Goal: Task Accomplishment & Management: Complete application form

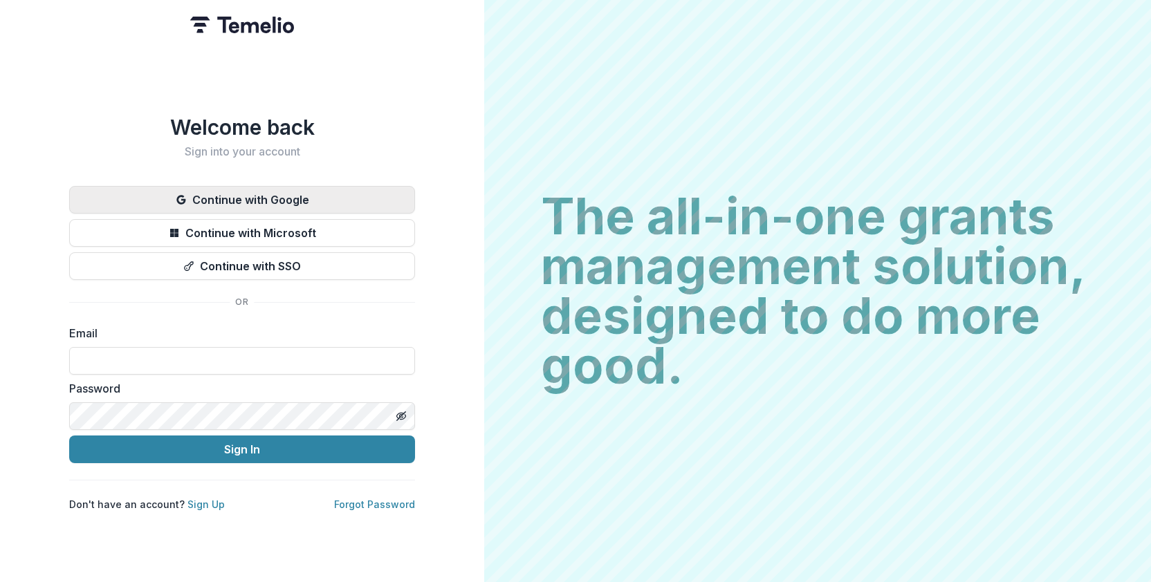
click at [275, 192] on button "Continue with Google" at bounding box center [242, 200] width 346 height 28
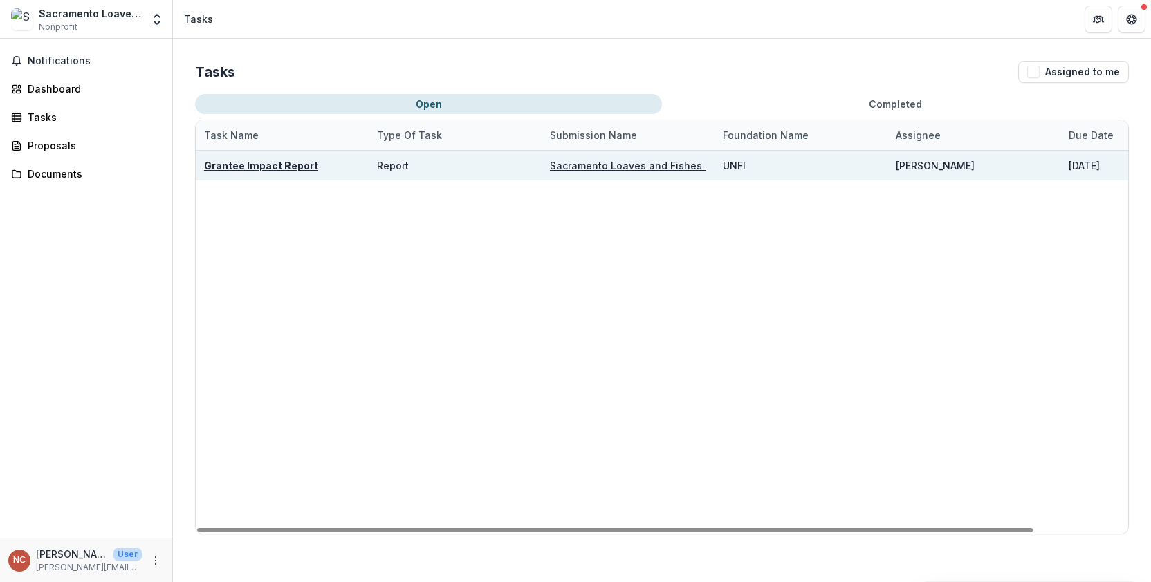
click at [620, 167] on u "Sacramento Loaves and Fishes - 2024 Community Grant" at bounding box center [687, 166] width 275 height 12
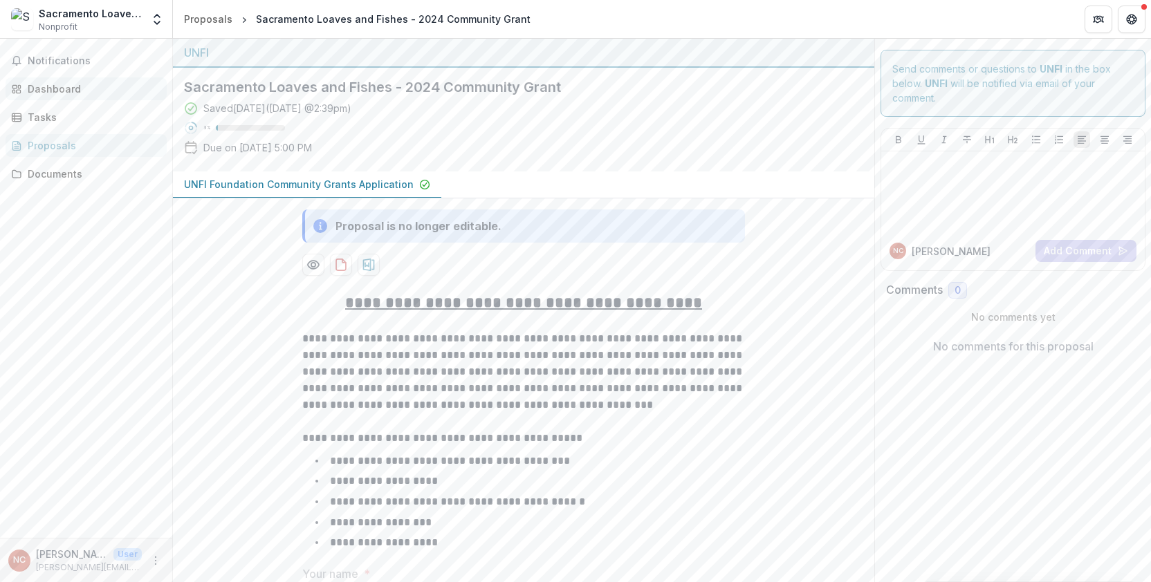
click at [62, 93] on div "Dashboard" at bounding box center [92, 89] width 128 height 15
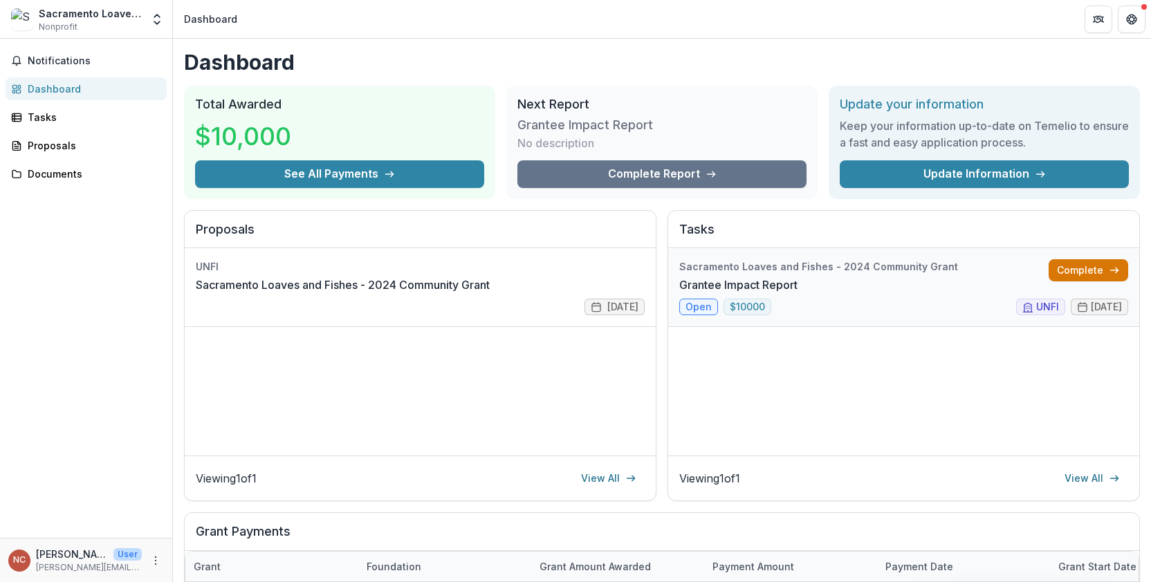
click at [1092, 269] on link "Complete" at bounding box center [1088, 270] width 80 height 22
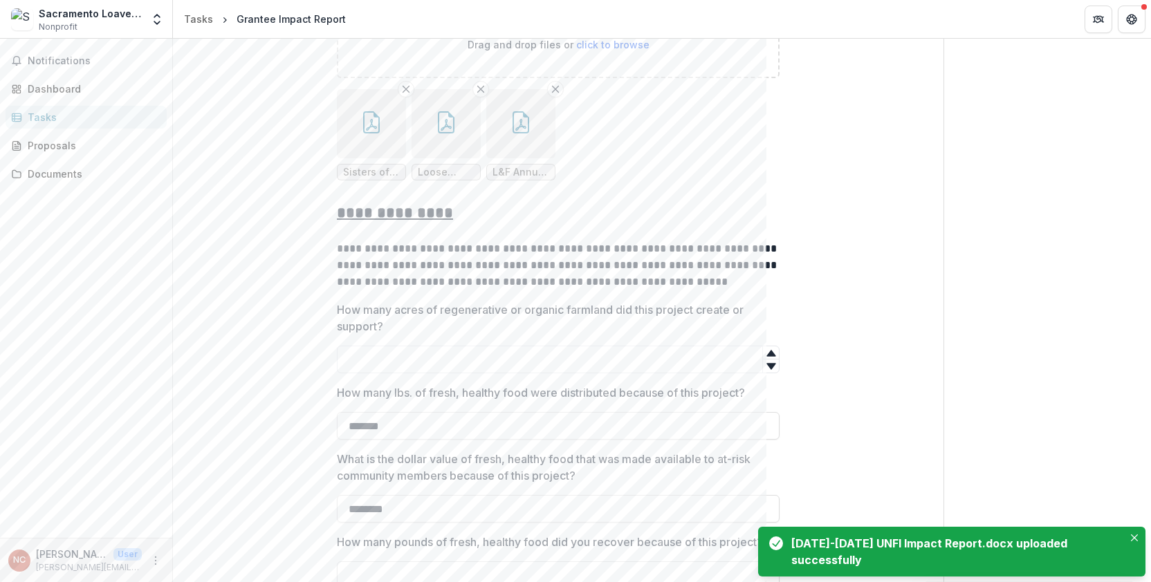
scroll to position [761, 0]
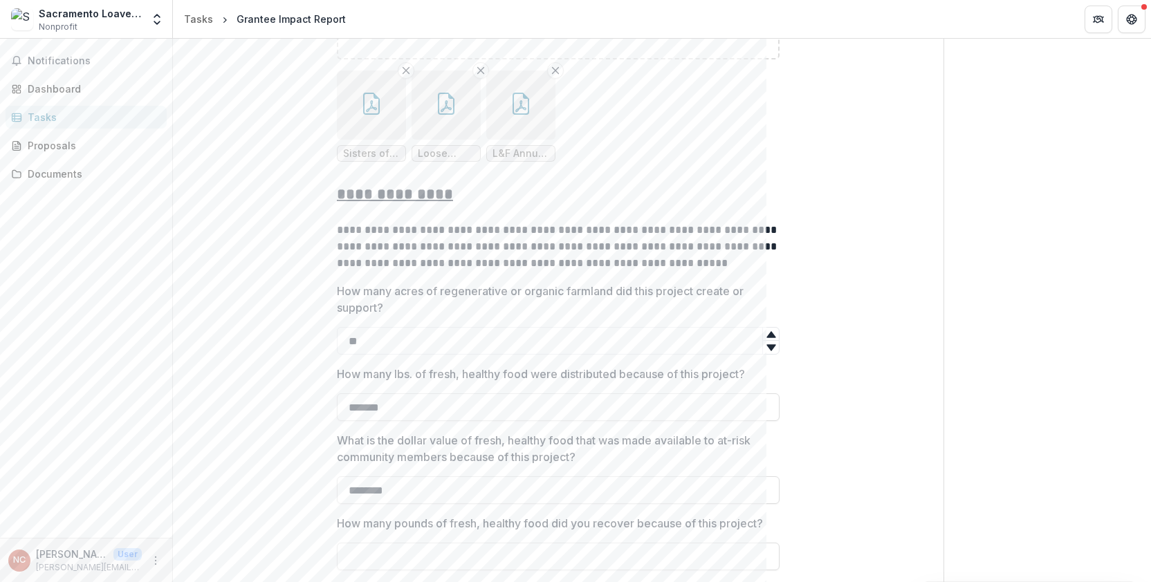
click at [765, 349] on icon at bounding box center [770, 347] width 11 height 11
type input "*"
click at [768, 331] on icon at bounding box center [770, 334] width 11 height 11
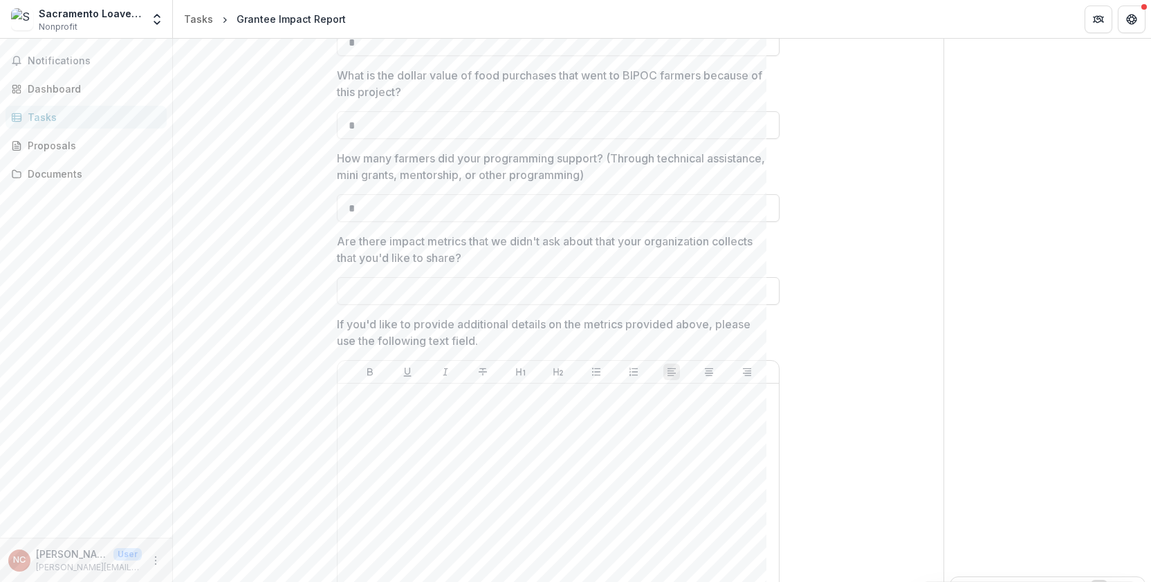
scroll to position [1660, 0]
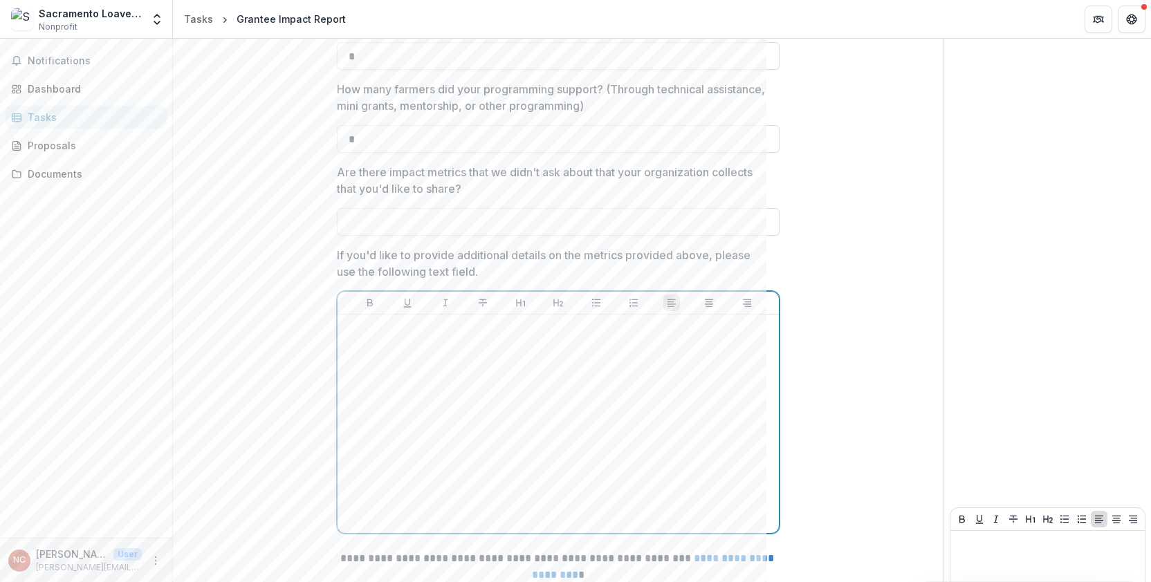
click at [351, 340] on div at bounding box center [558, 423] width 430 height 207
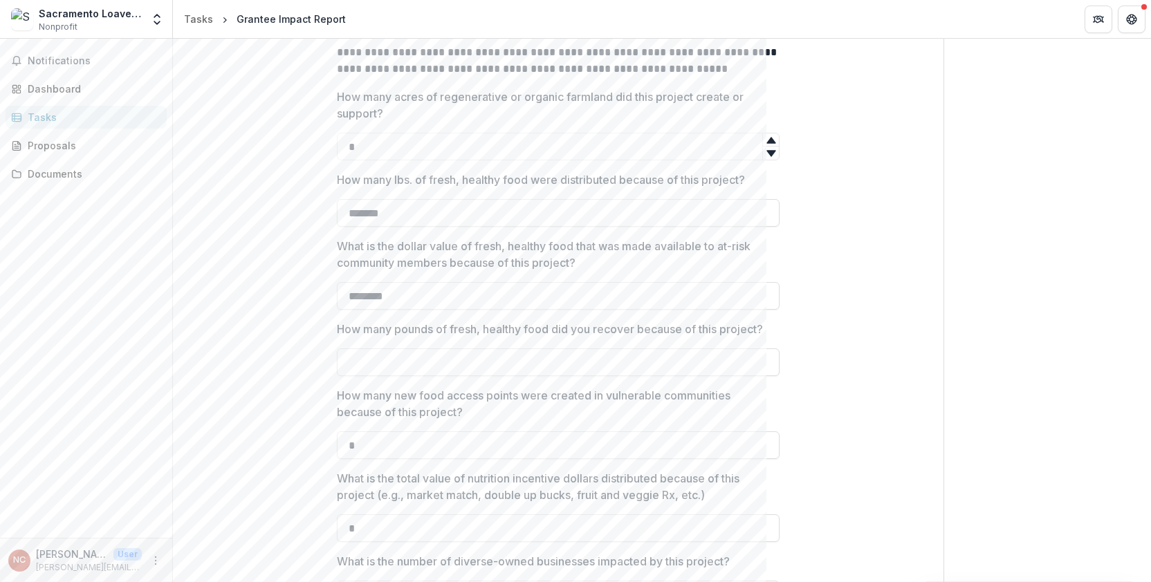
scroll to position [968, 0]
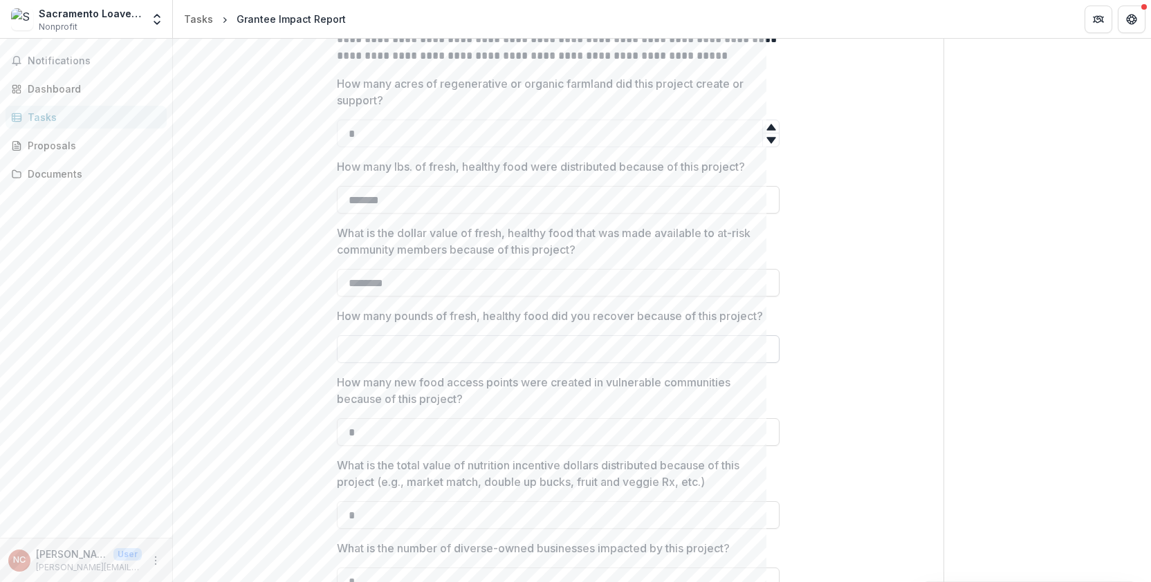
click at [654, 355] on input "How many pounds of fresh, healthy food did you recover because of this project?" at bounding box center [558, 349] width 443 height 28
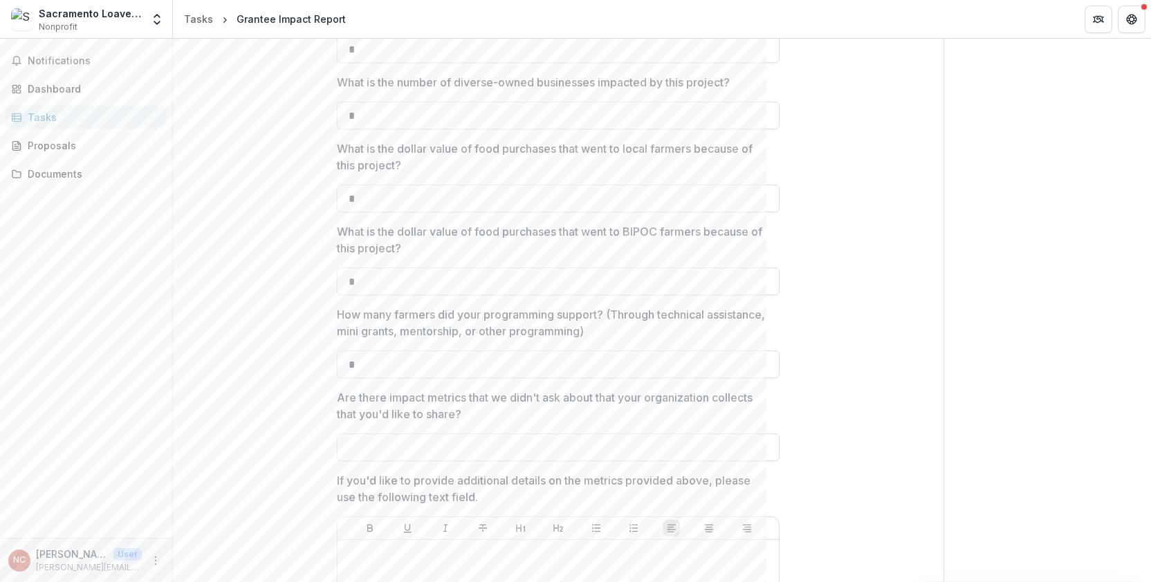
scroll to position [1660, 0]
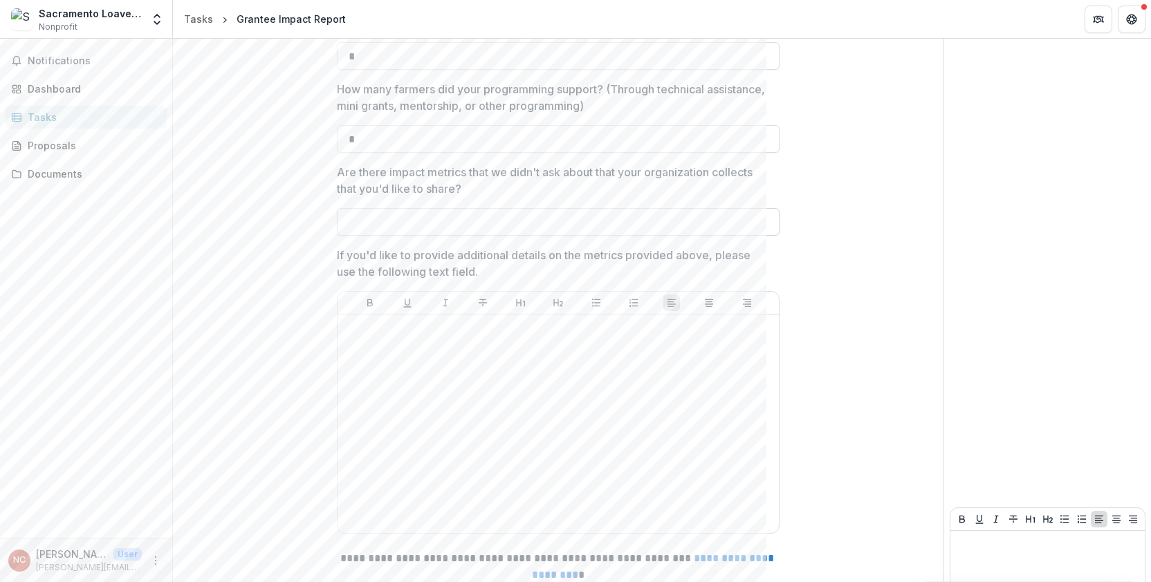
type input "*"
click at [664, 225] on input "Are there impact metrics that we didn't ask about that your organization collec…" at bounding box center [558, 222] width 443 height 28
click at [422, 341] on div at bounding box center [558, 423] width 430 height 207
click at [415, 225] on input "Are there impact metrics that we didn't ask about that your organization collec…" at bounding box center [558, 222] width 443 height 28
type input "**********"
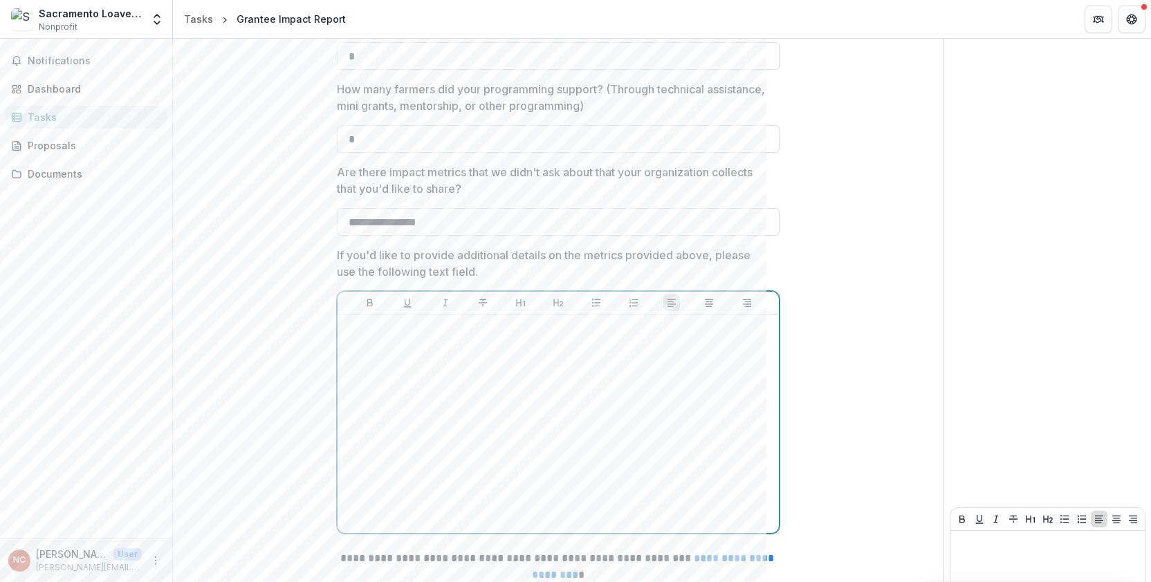
click at [479, 346] on div at bounding box center [558, 423] width 430 height 207
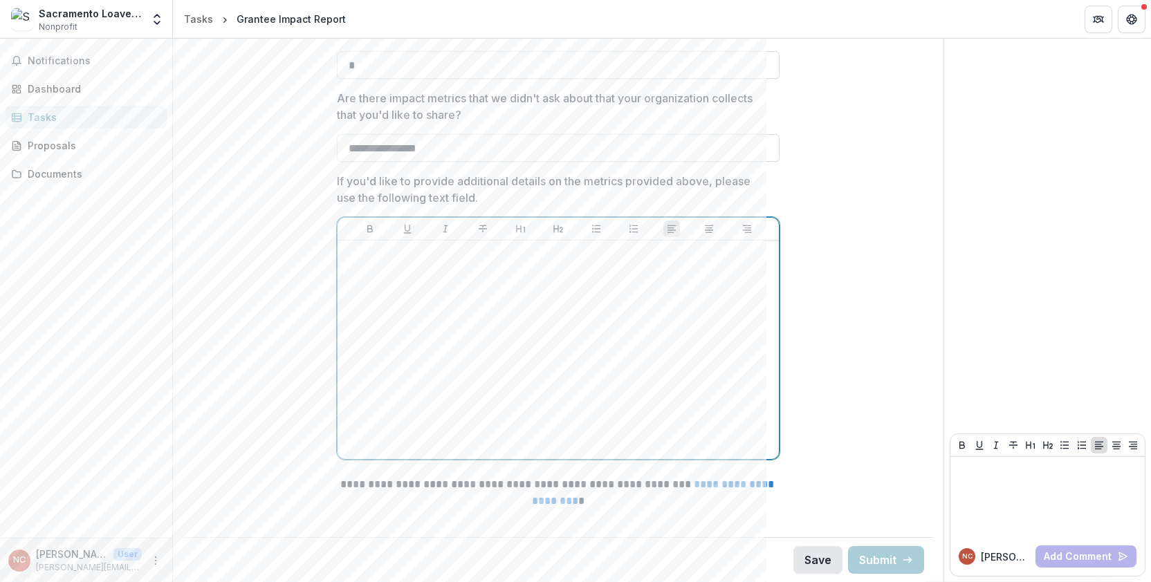
click at [815, 563] on button "Save" at bounding box center [817, 560] width 49 height 28
click at [425, 272] on div at bounding box center [558, 349] width 430 height 207
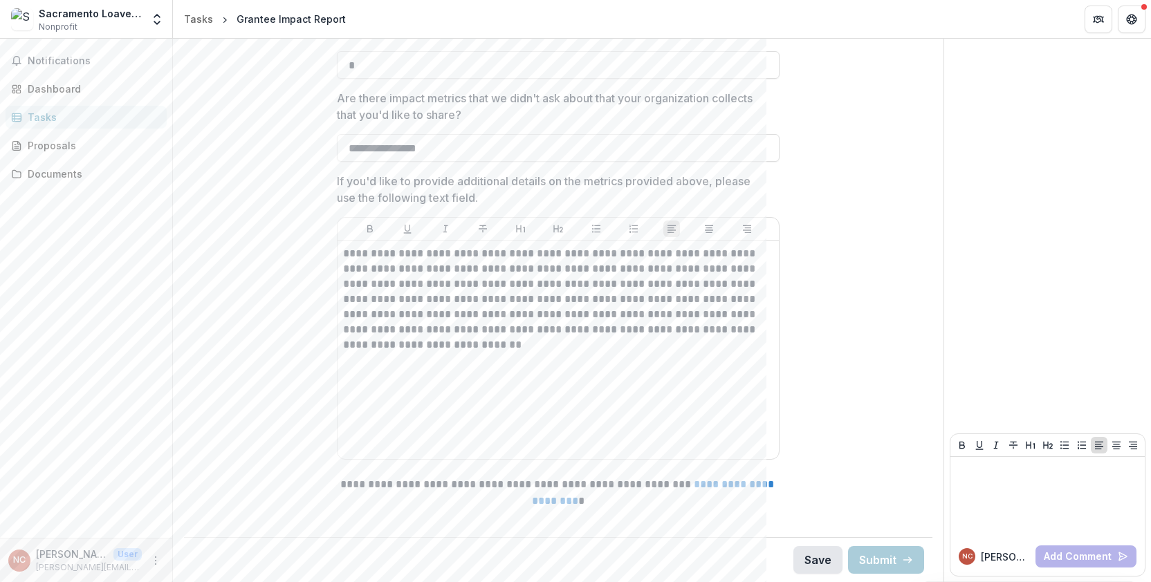
click at [810, 558] on button "Save" at bounding box center [817, 560] width 49 height 28
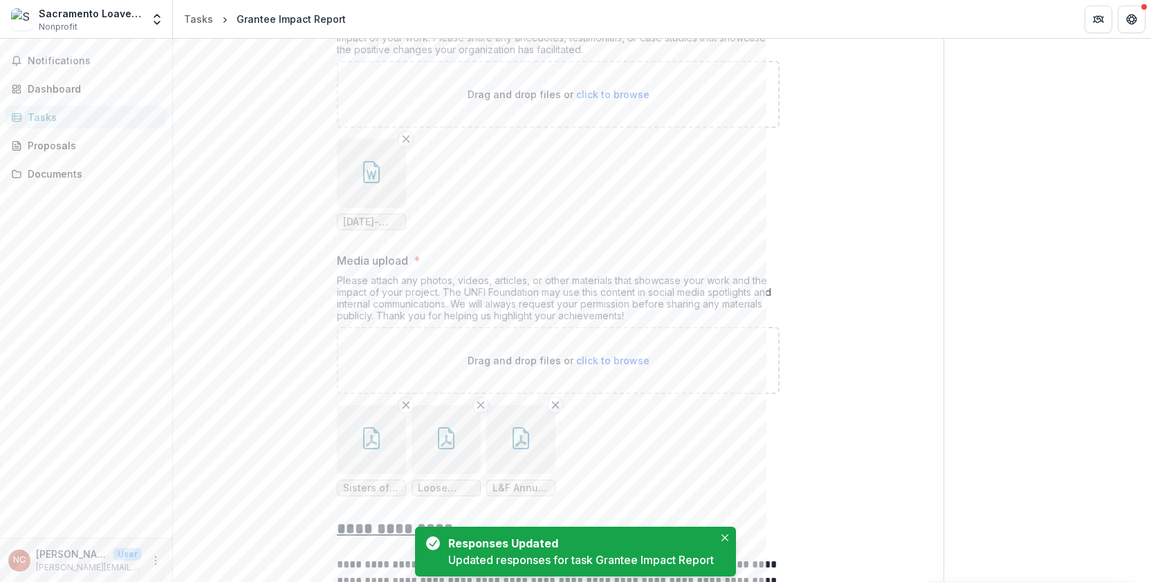
scroll to position [0, 0]
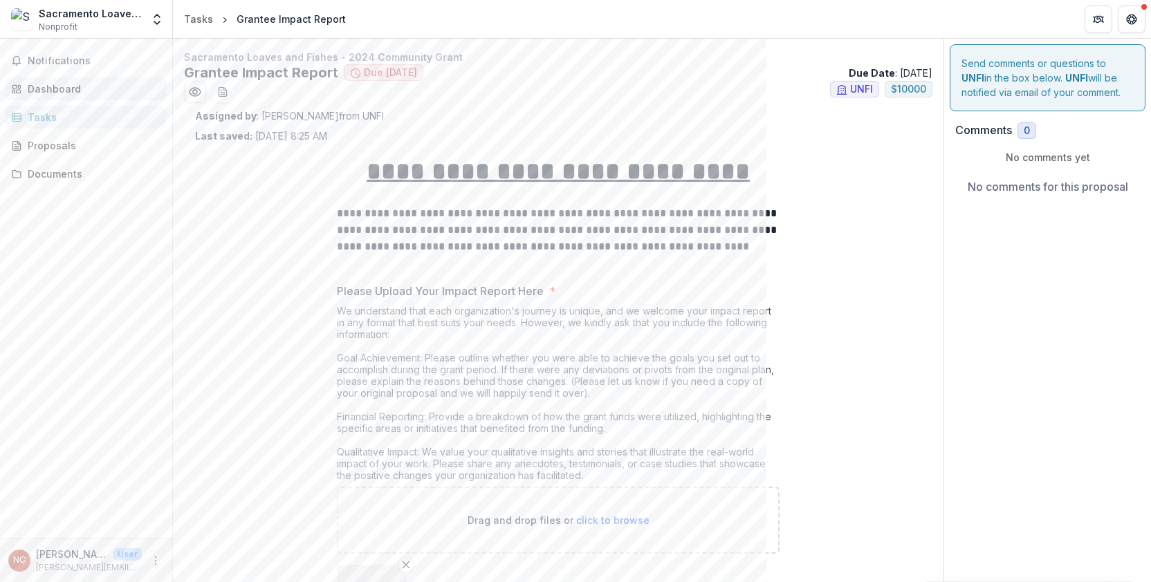
click at [74, 87] on div "Dashboard" at bounding box center [92, 89] width 128 height 15
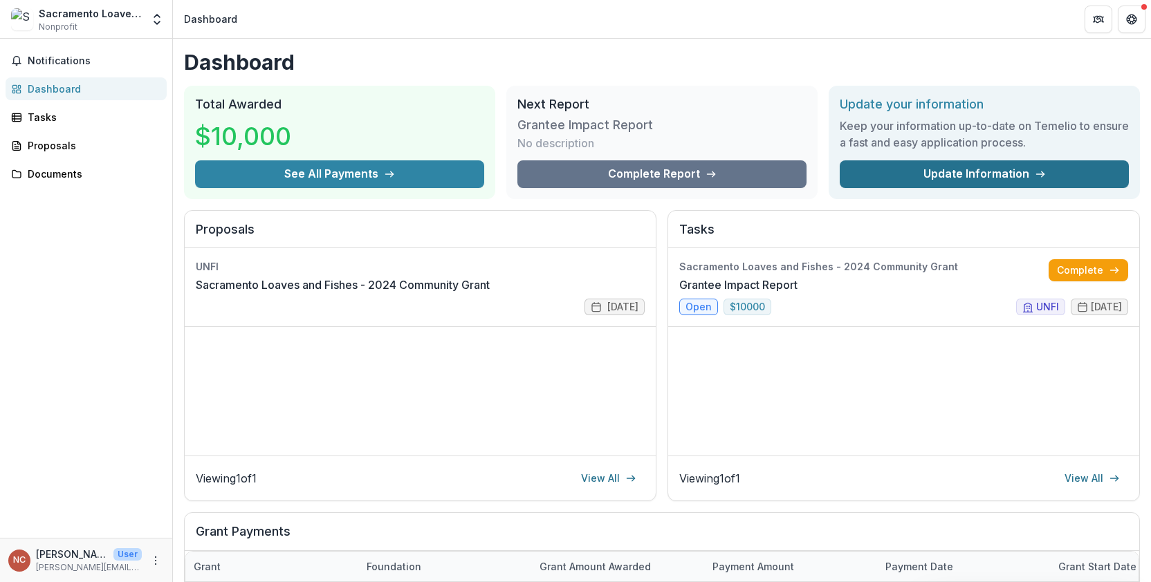
click at [1013, 170] on link "Update Information" at bounding box center [983, 174] width 289 height 28
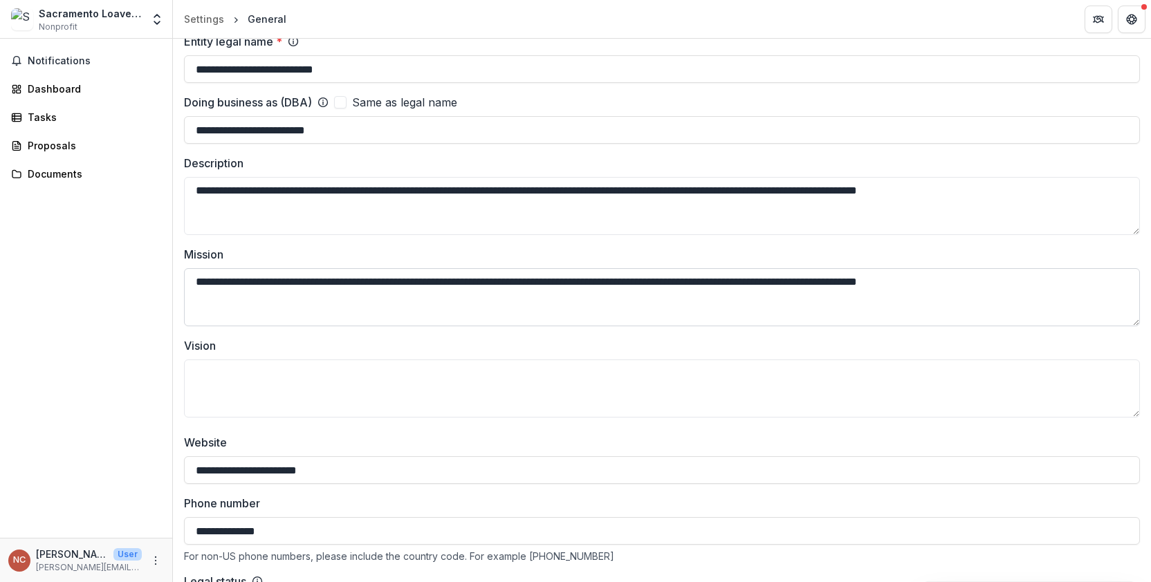
scroll to position [69, 0]
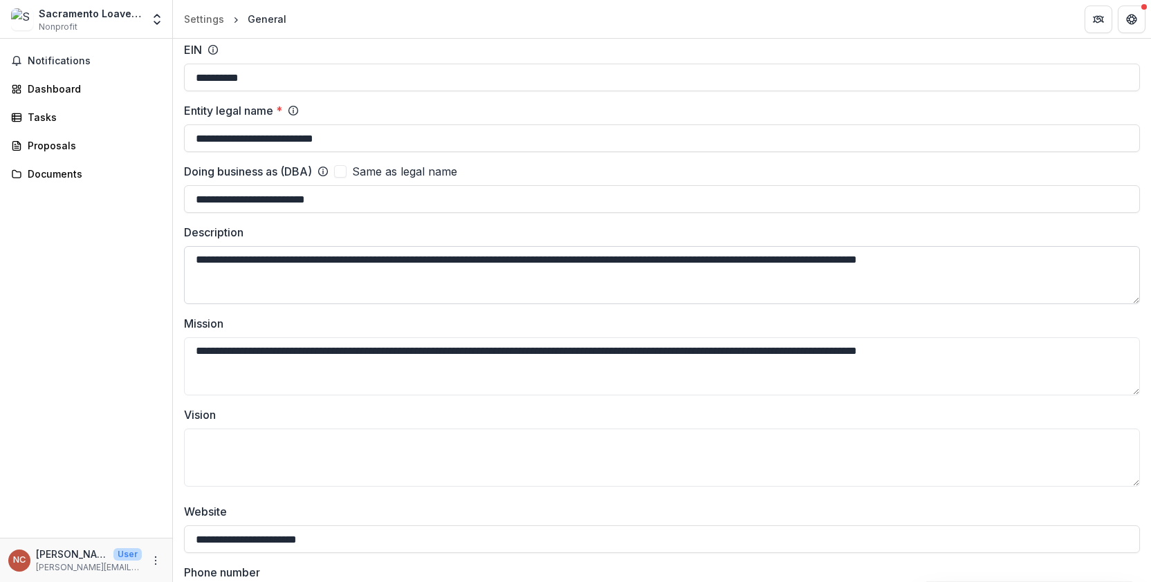
drag, startPoint x: 1055, startPoint y: 262, endPoint x: 189, endPoint y: 268, distance: 865.1
click at [189, 268] on textarea "**********" at bounding box center [662, 275] width 956 height 58
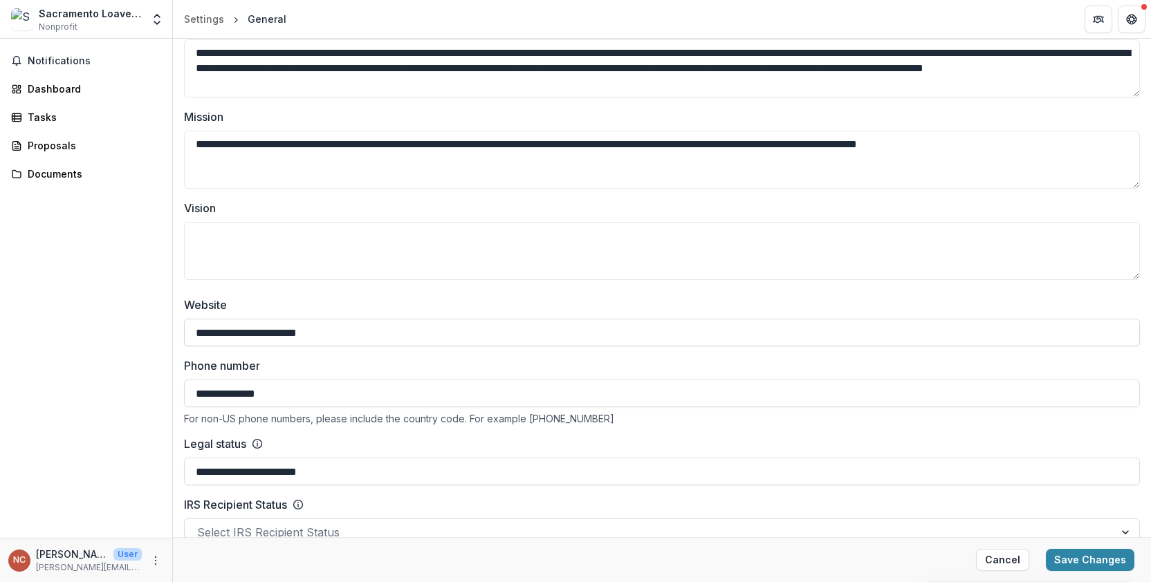
scroll to position [277, 0]
type textarea "**********"
click at [200, 236] on textarea "Vision" at bounding box center [662, 250] width 956 height 58
click at [209, 236] on textarea "Vision" at bounding box center [662, 250] width 956 height 58
paste textarea "**********"
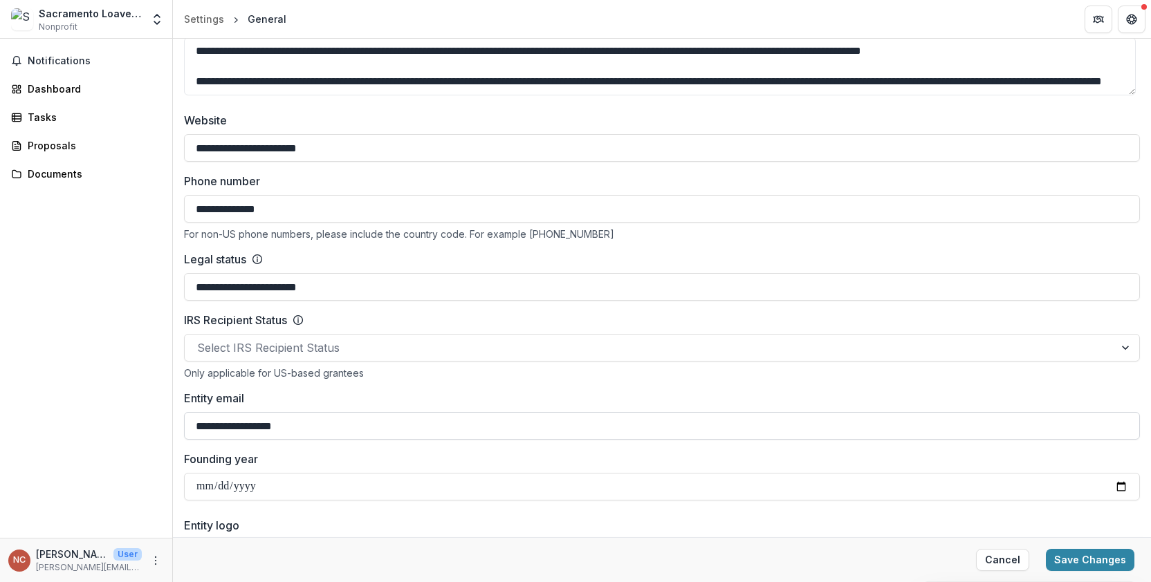
scroll to position [553, 0]
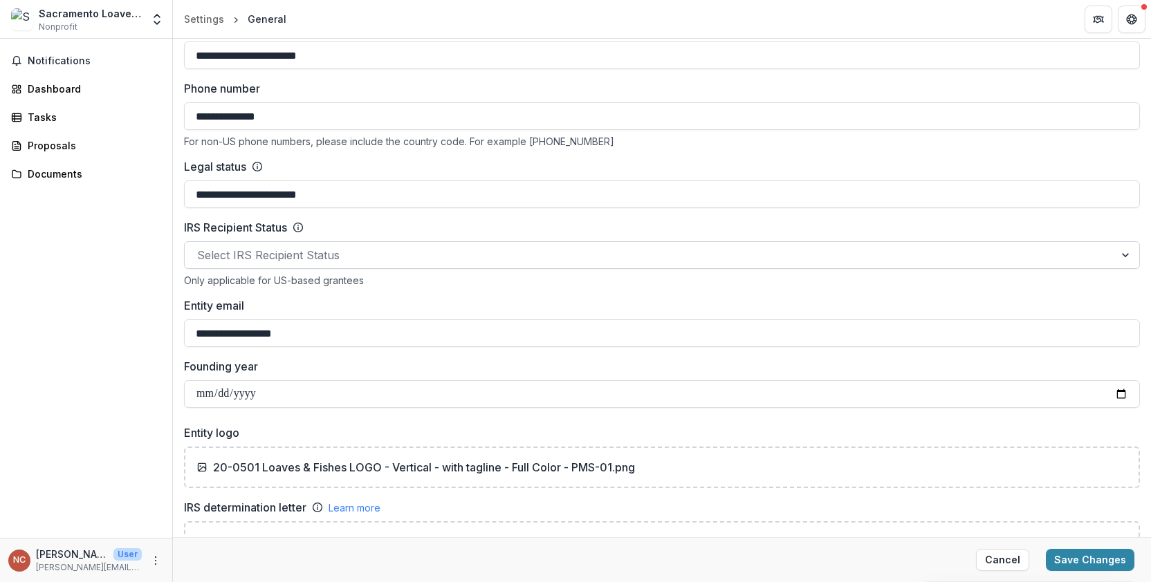
type textarea "**********"
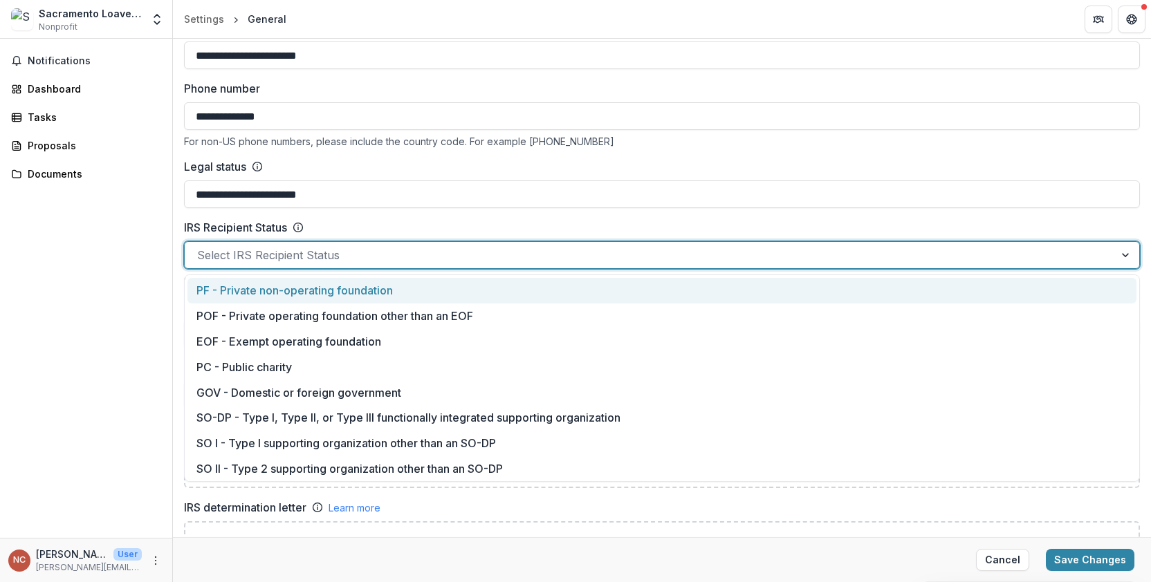
click at [257, 250] on div at bounding box center [649, 254] width 904 height 19
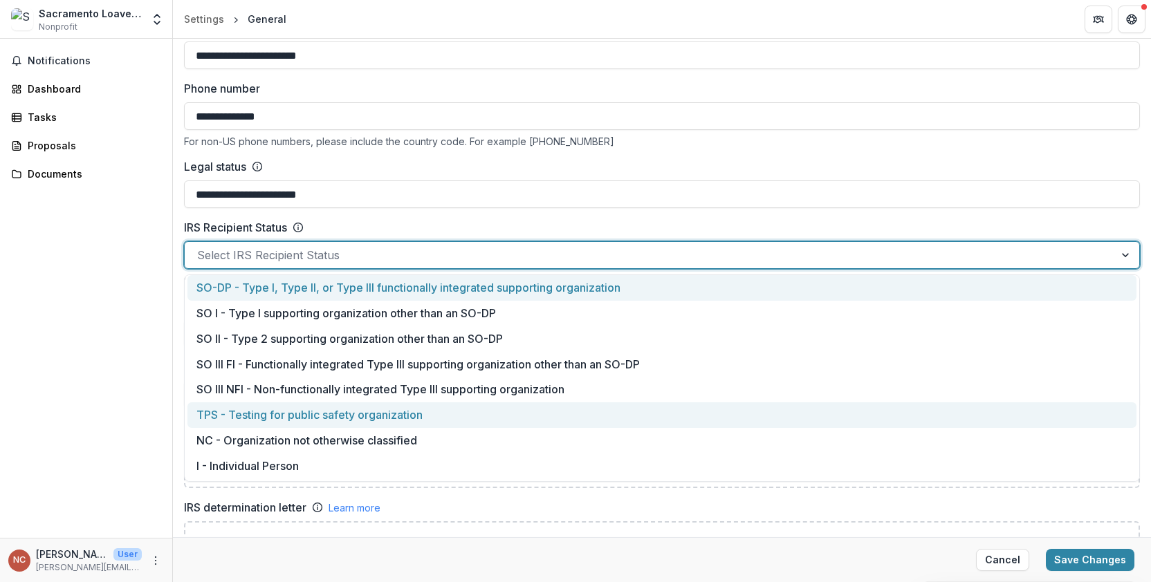
scroll to position [0, 0]
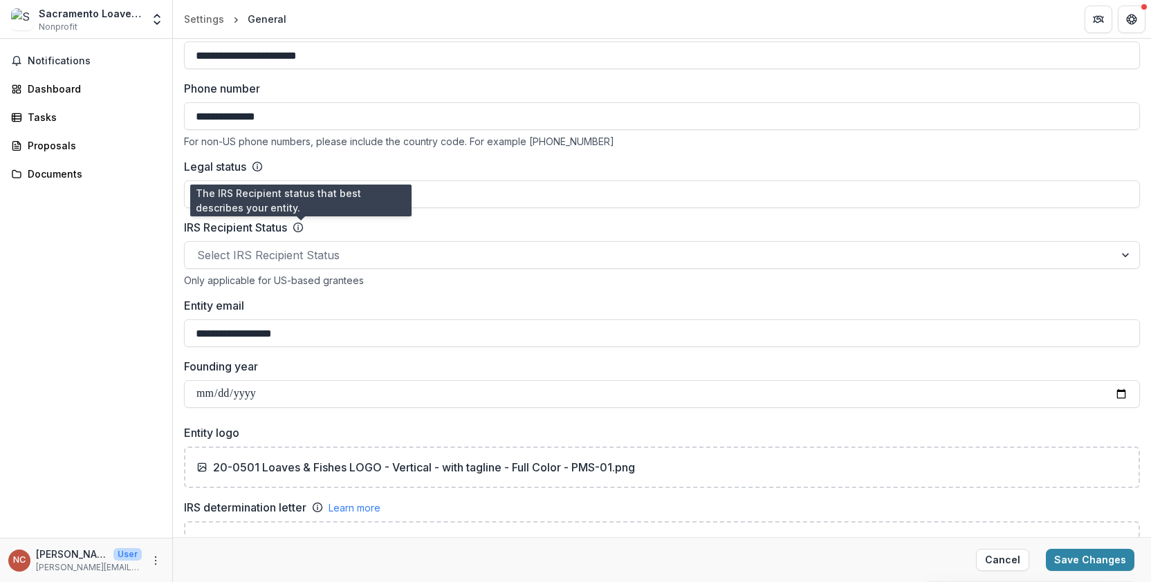
click at [298, 228] on line at bounding box center [298, 228] width 0 height 3
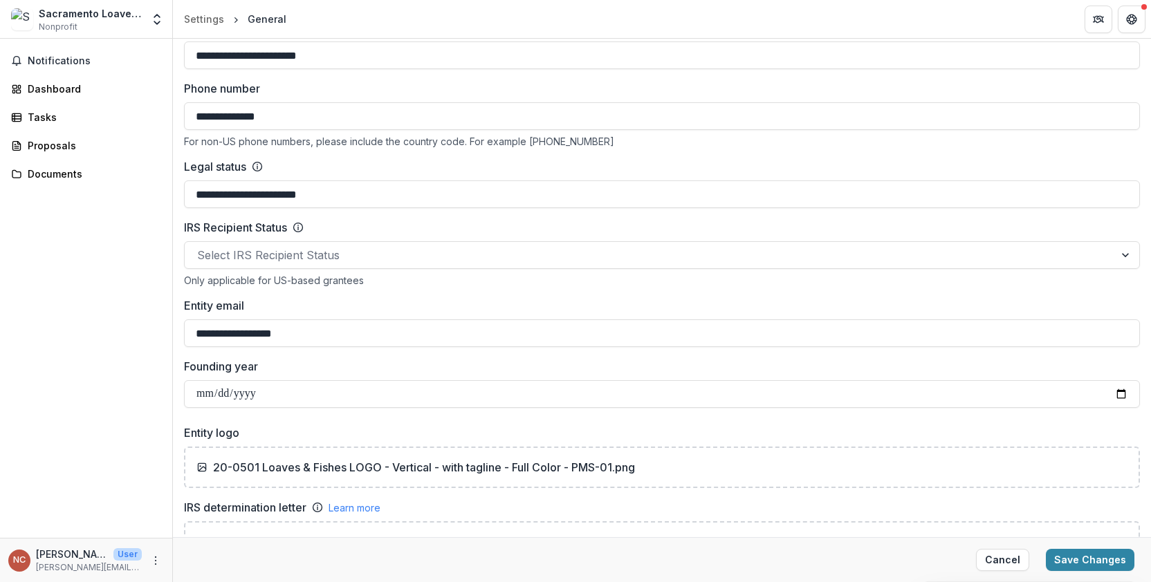
click at [298, 228] on line at bounding box center [298, 228] width 0 height 3
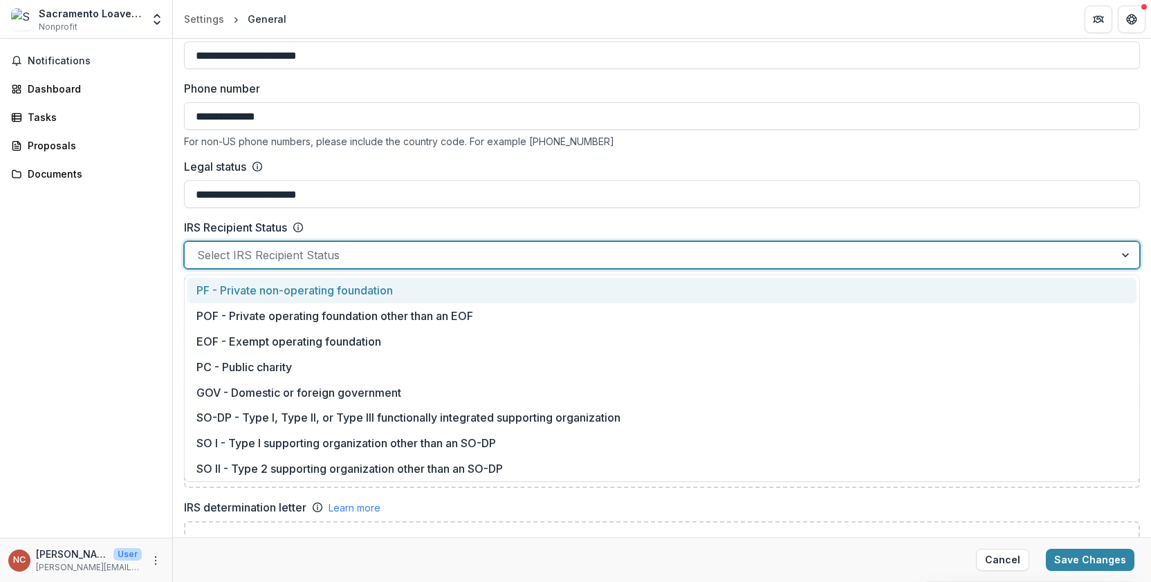
click at [314, 258] on div at bounding box center [649, 254] width 904 height 19
click at [420, 216] on div "**********" at bounding box center [662, 213] width 956 height 389
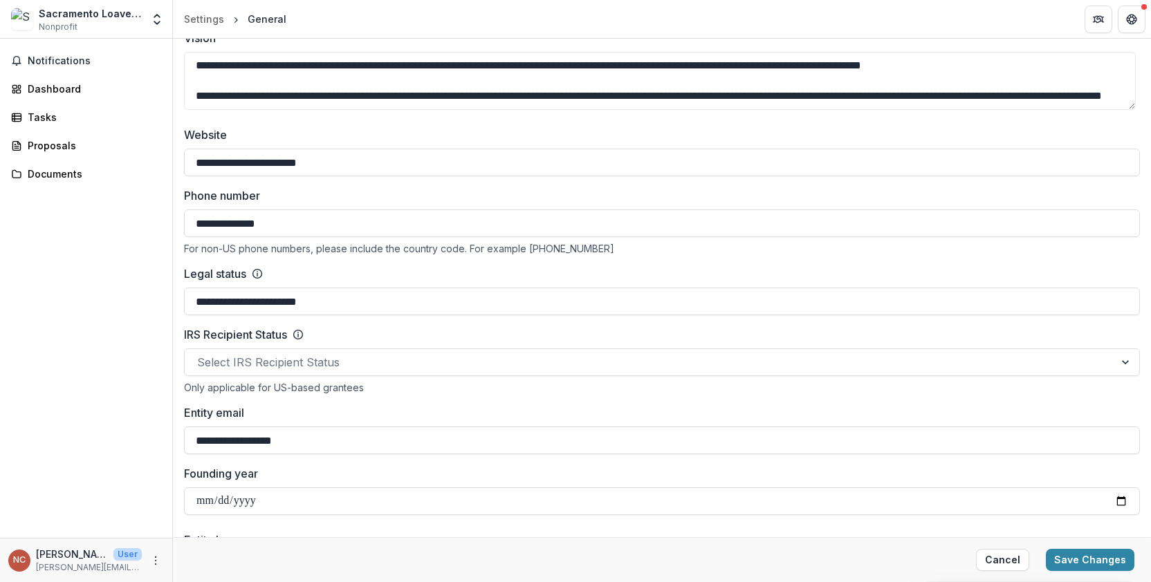
scroll to position [471, 0]
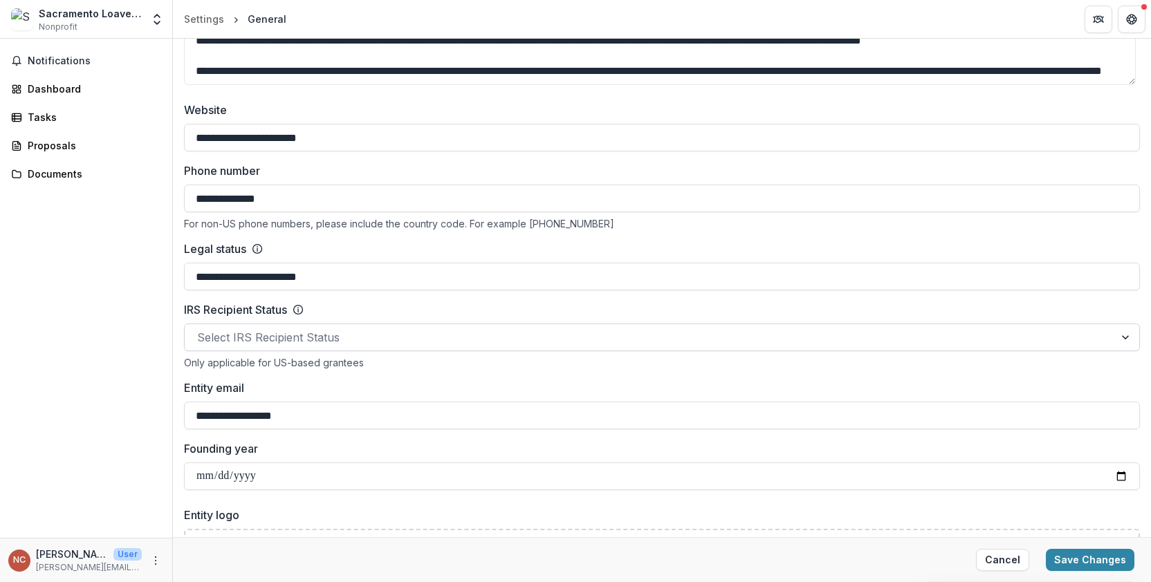
click at [1124, 337] on div at bounding box center [1126, 337] width 25 height 26
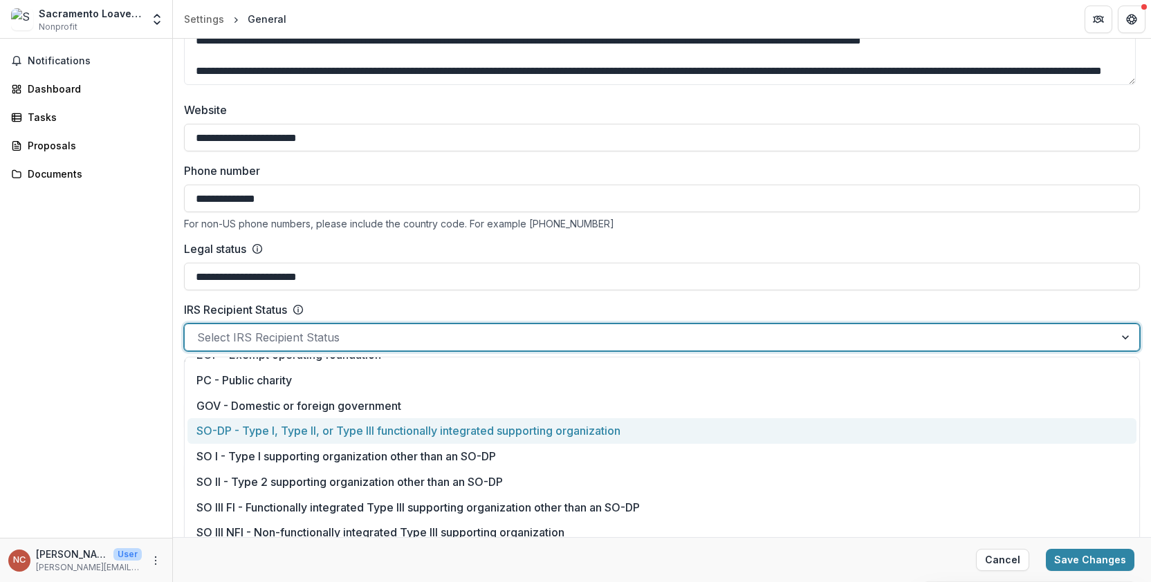
scroll to position [130, 0]
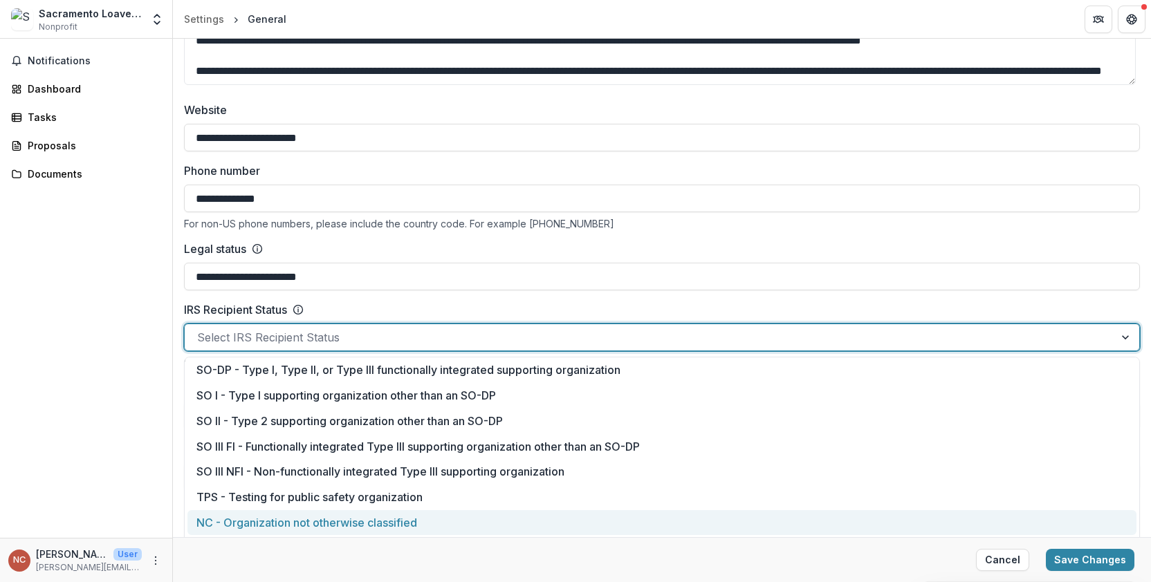
click at [398, 524] on div "NC - Organization not otherwise classified" at bounding box center [661, 523] width 949 height 26
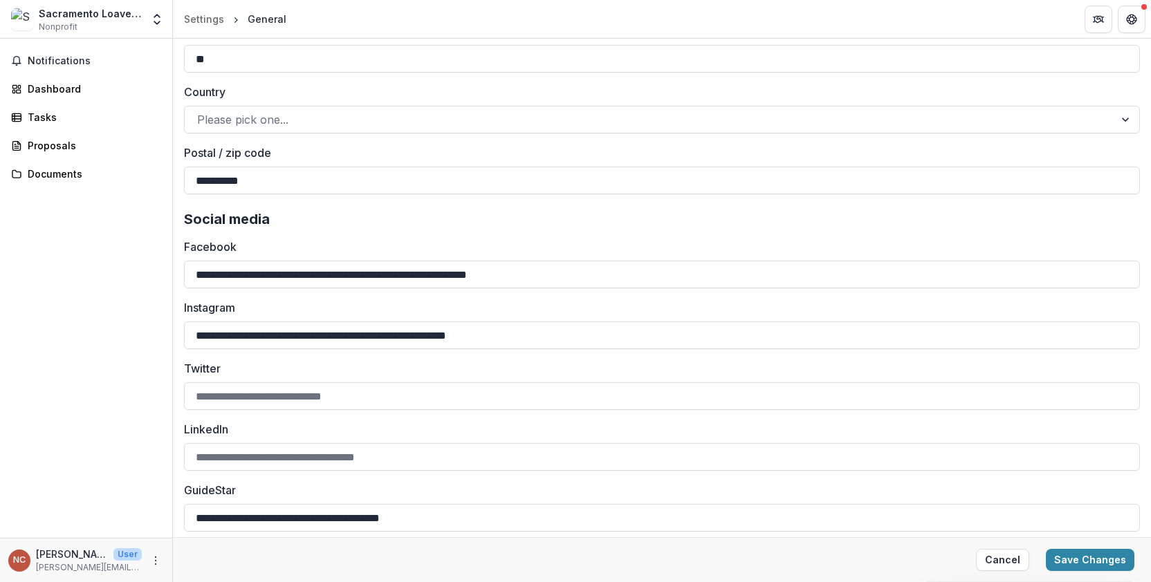
scroll to position [1785, 0]
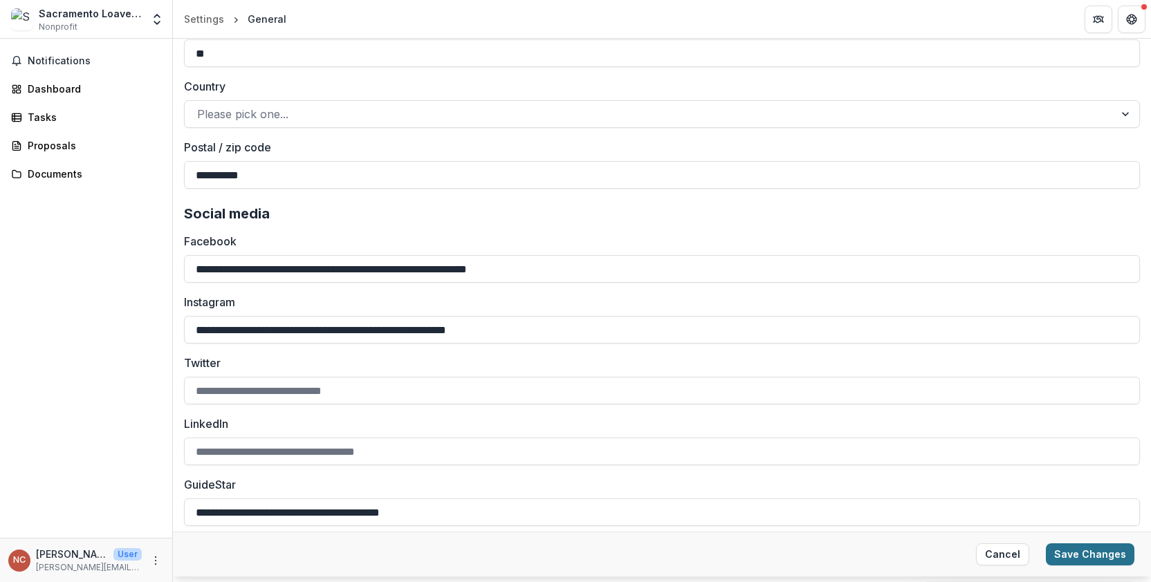
click at [1084, 550] on button "Save Changes" at bounding box center [1090, 555] width 89 height 22
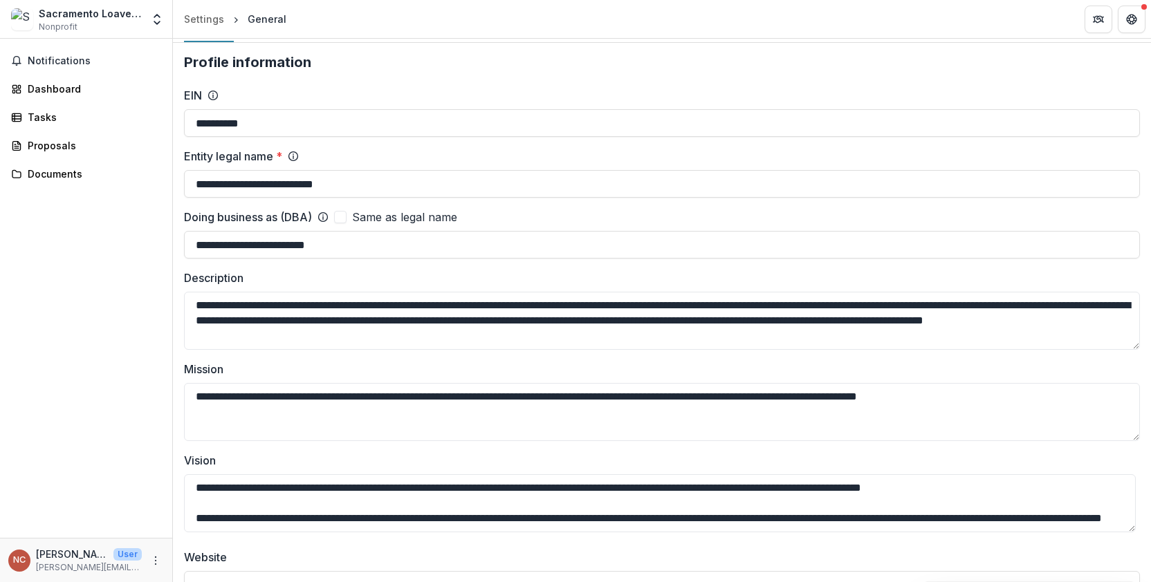
scroll to position [0, 0]
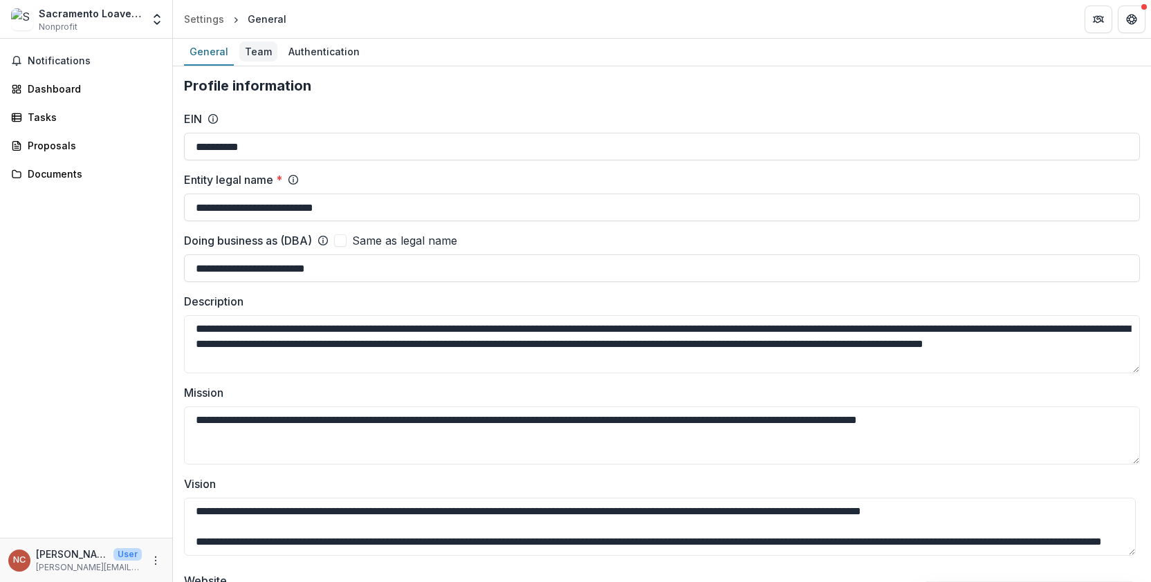
click at [249, 52] on div "Team" at bounding box center [258, 51] width 38 height 20
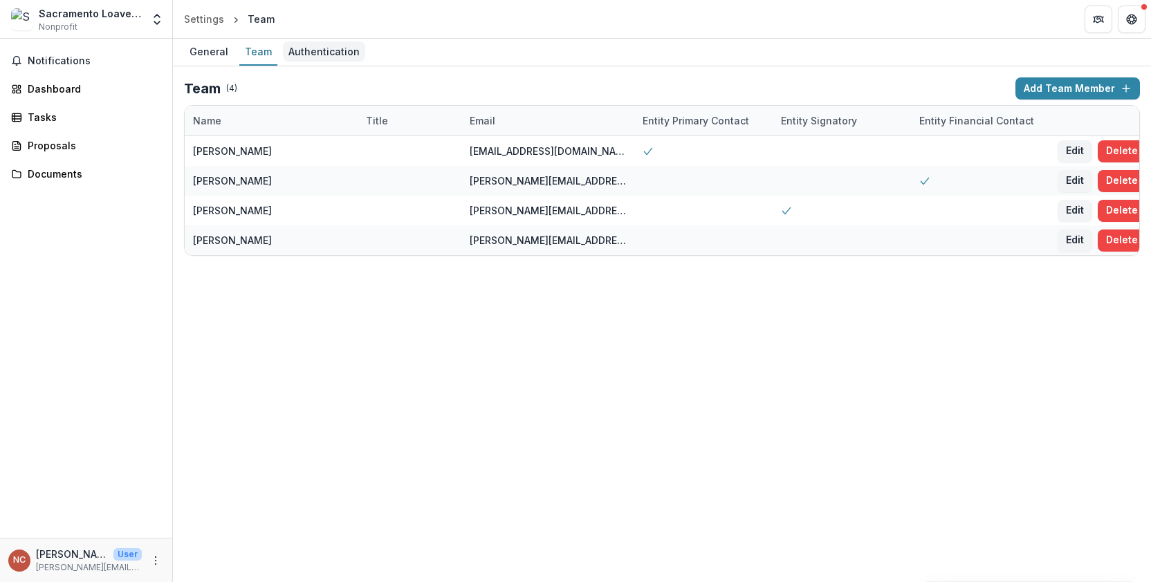
click at [301, 50] on div "Authentication" at bounding box center [324, 51] width 82 height 20
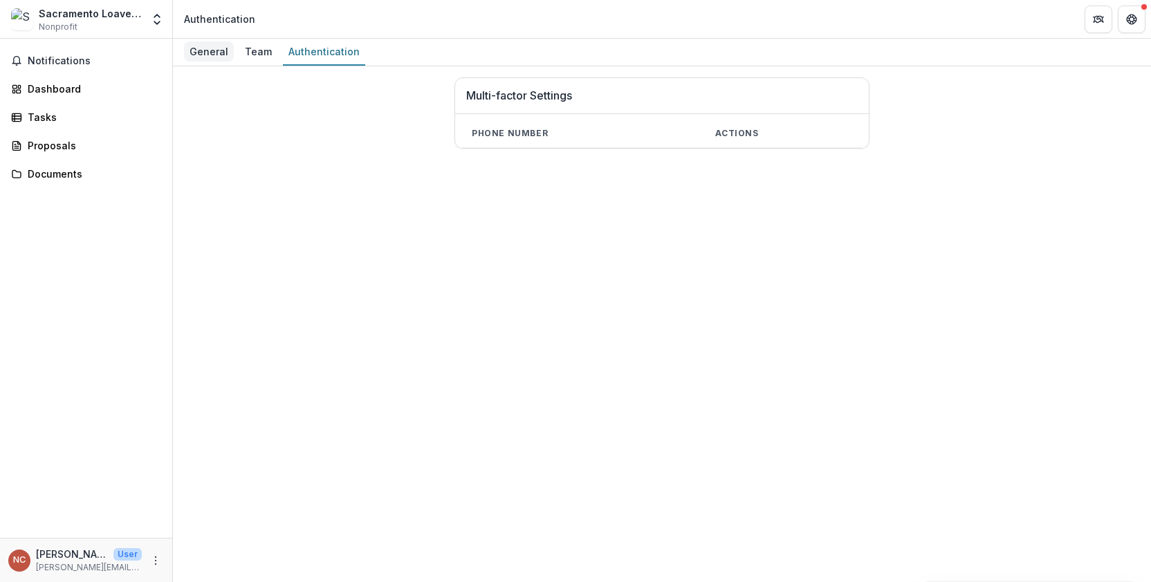
click at [205, 50] on div "General" at bounding box center [209, 51] width 50 height 20
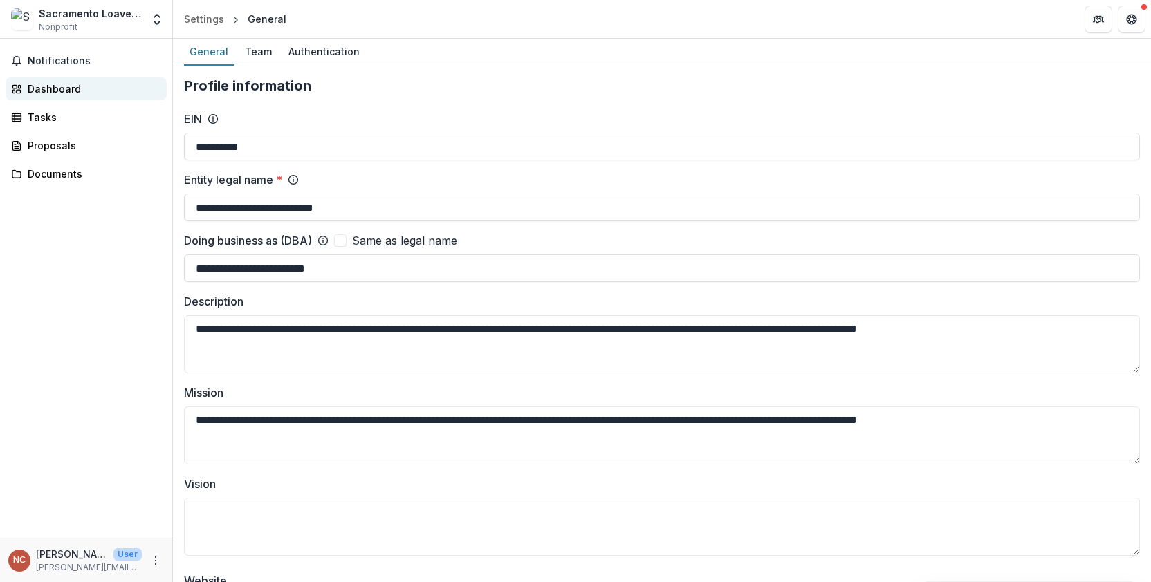
click at [56, 91] on div "Dashboard" at bounding box center [92, 89] width 128 height 15
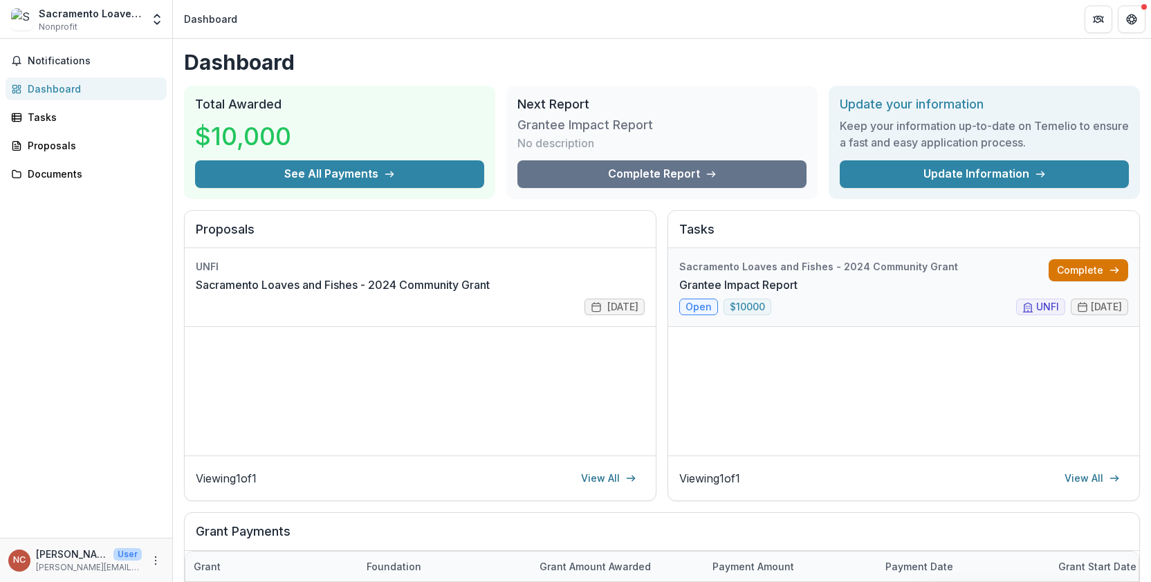
click at [1090, 272] on link "Complete" at bounding box center [1088, 270] width 80 height 22
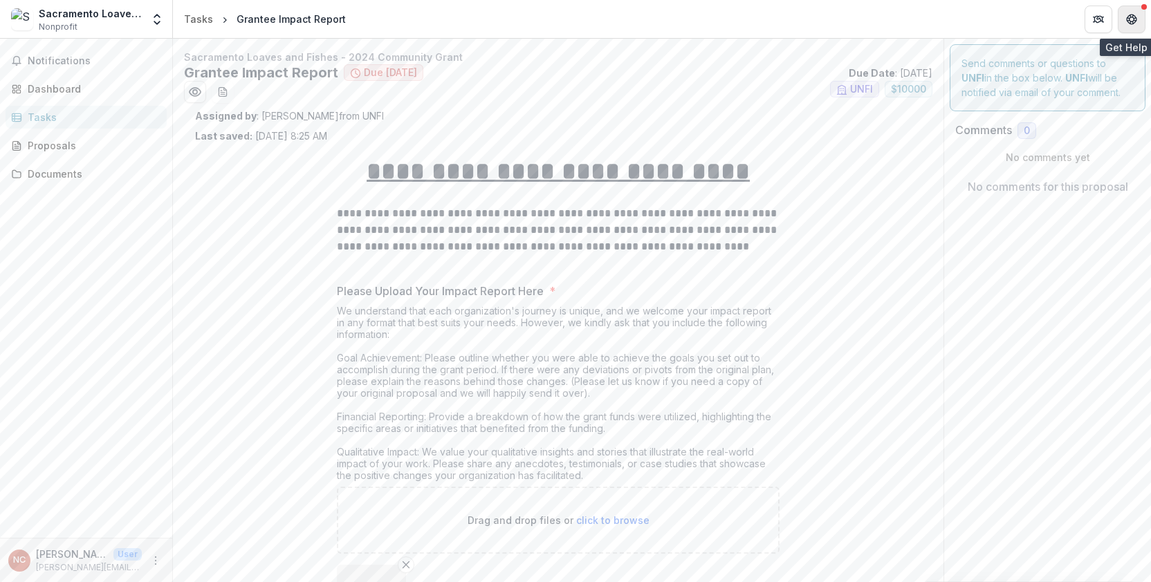
click at [1129, 18] on icon "Get Help" at bounding box center [1127, 18] width 3 height 3
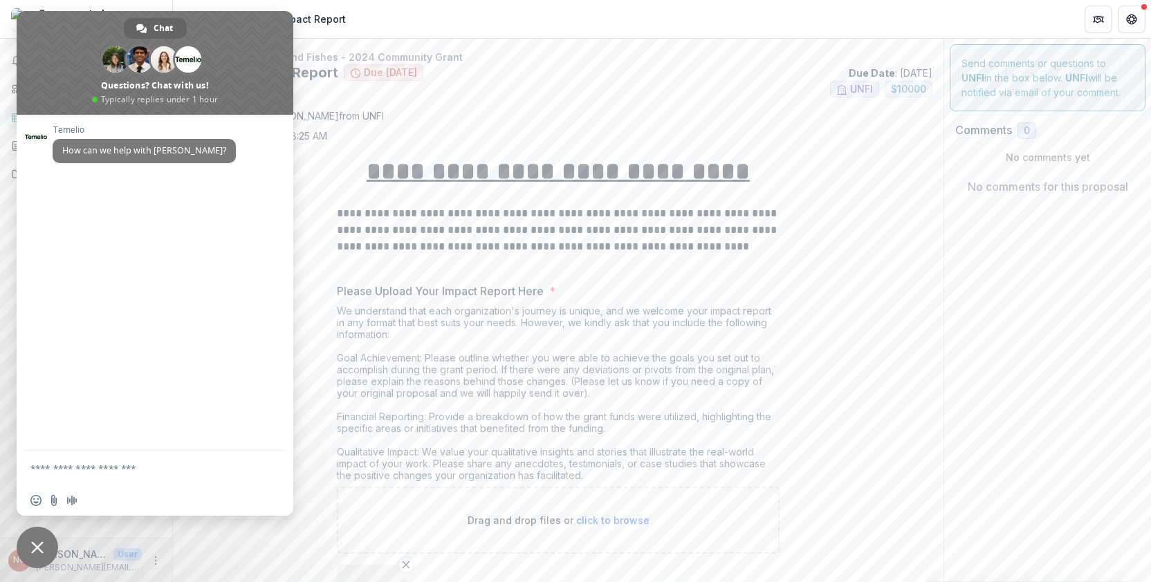
drag, startPoint x: 39, startPoint y: 541, endPoint x: 43, endPoint y: 528, distance: 13.8
click at [38, 541] on span "Close chat" at bounding box center [37, 547] width 12 height 12
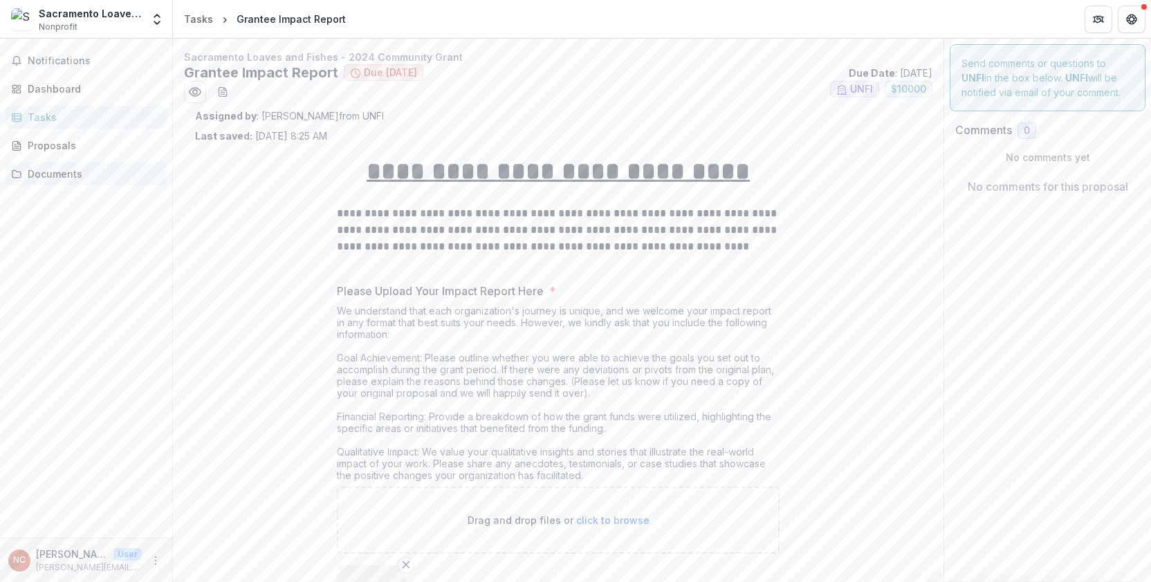
click at [53, 173] on div "Documents" at bounding box center [92, 174] width 128 height 15
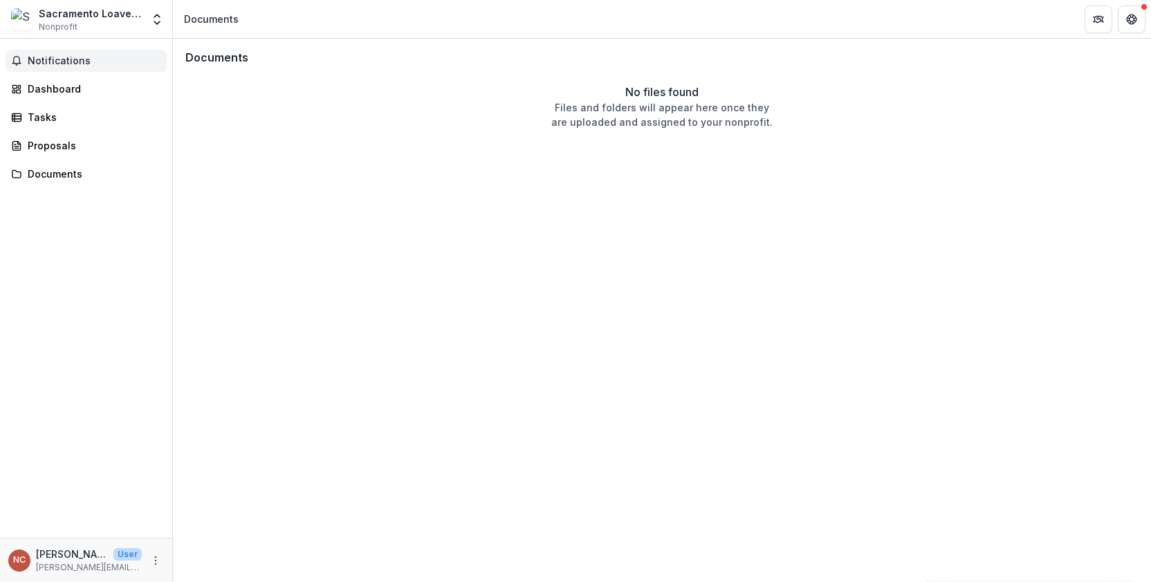
click at [41, 59] on span "Notifications" at bounding box center [94, 61] width 133 height 12
click at [110, 17] on div "Sacramento Loaves And Fishes" at bounding box center [90, 13] width 103 height 15
click at [152, 22] on icon "Open entity switcher" at bounding box center [157, 19] width 14 height 14
click at [75, 77] on link "Settings" at bounding box center [86, 76] width 166 height 23
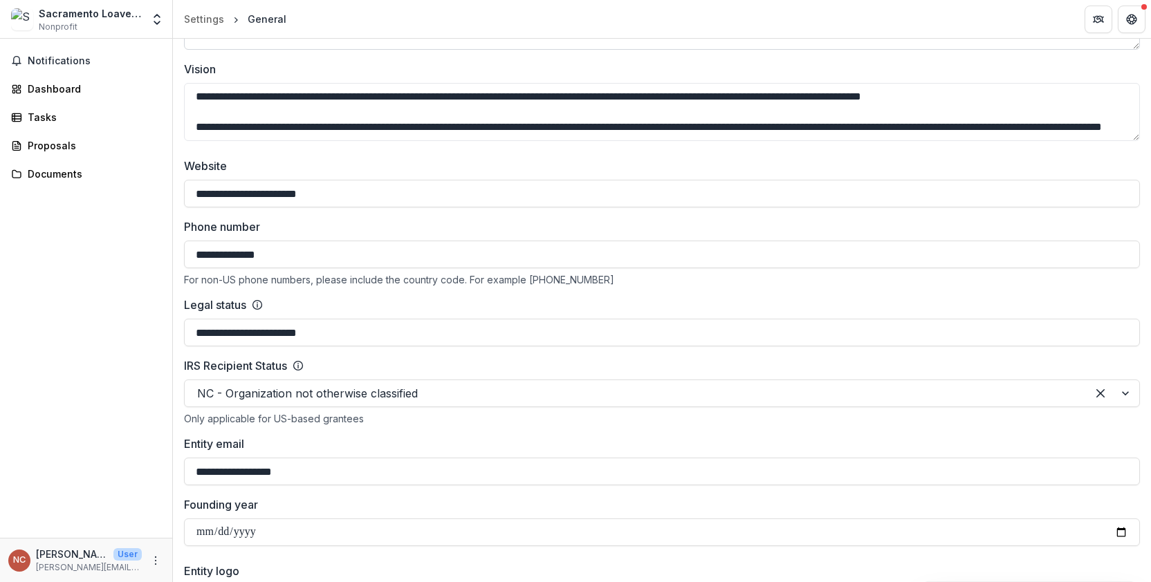
scroll to position [484, 0]
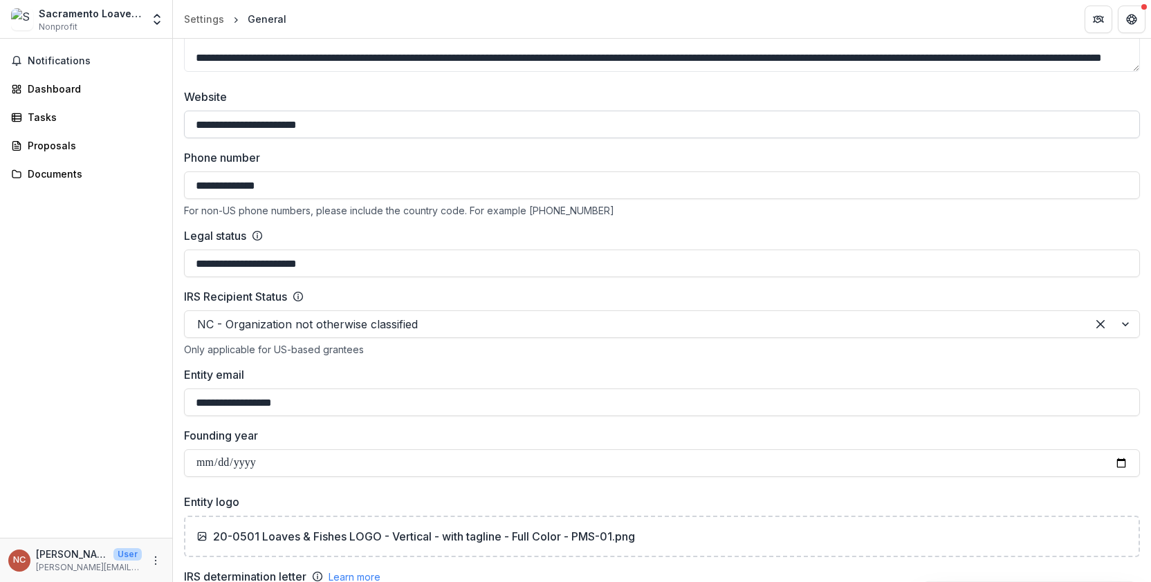
click at [355, 124] on input "**********" at bounding box center [662, 125] width 956 height 28
drag, startPoint x: 358, startPoint y: 127, endPoint x: 225, endPoint y: 123, distance: 132.1
click at [225, 123] on input "**********" at bounding box center [662, 125] width 956 height 28
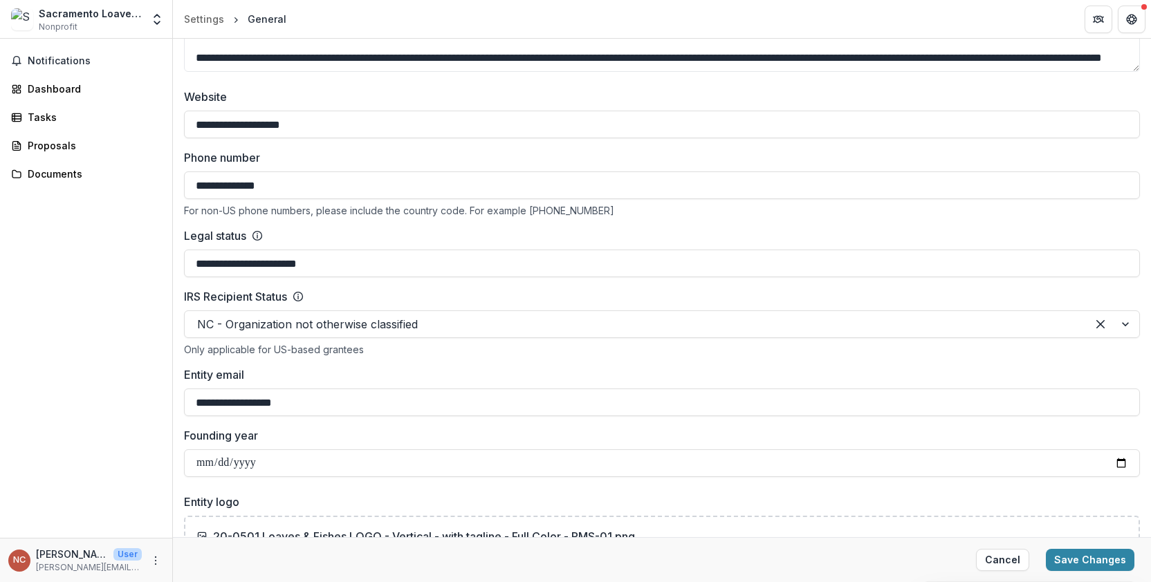
type input "**********"
click at [475, 229] on div "Legal status" at bounding box center [662, 236] width 956 height 17
click at [515, 268] on input "**********" at bounding box center [662, 264] width 956 height 28
click at [512, 292] on div "IRS Recipient Status" at bounding box center [662, 296] width 956 height 17
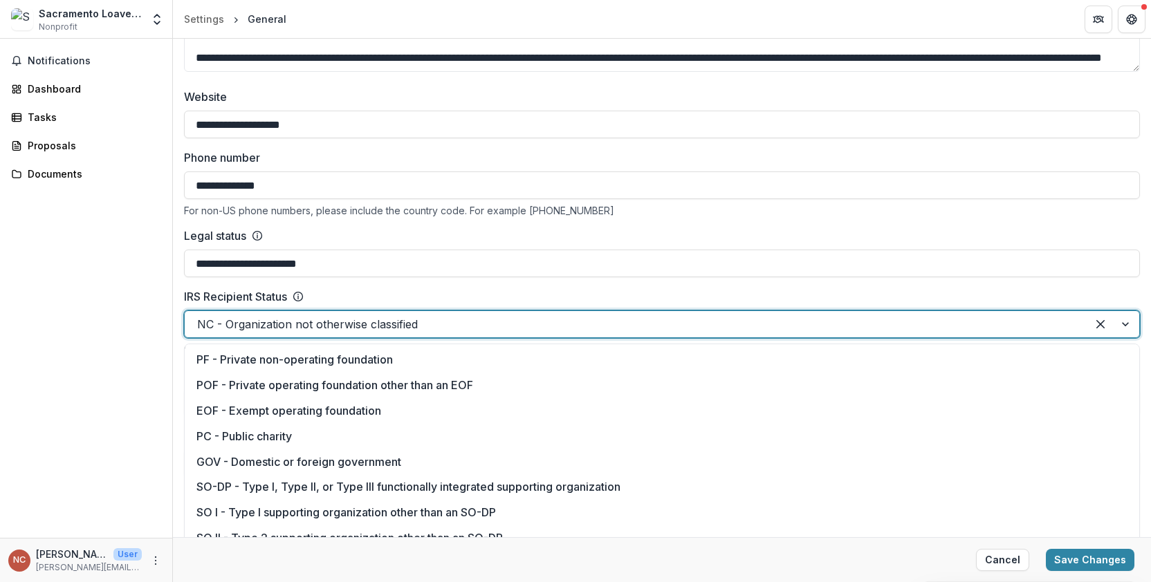
click at [487, 331] on div at bounding box center [635, 324] width 877 height 19
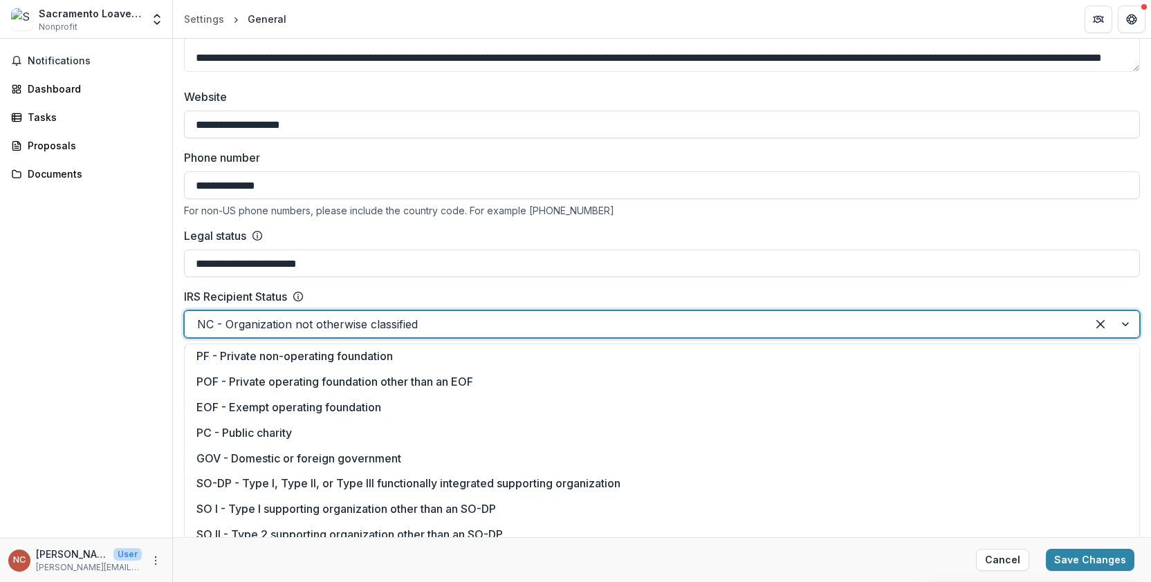
scroll to position [0, 0]
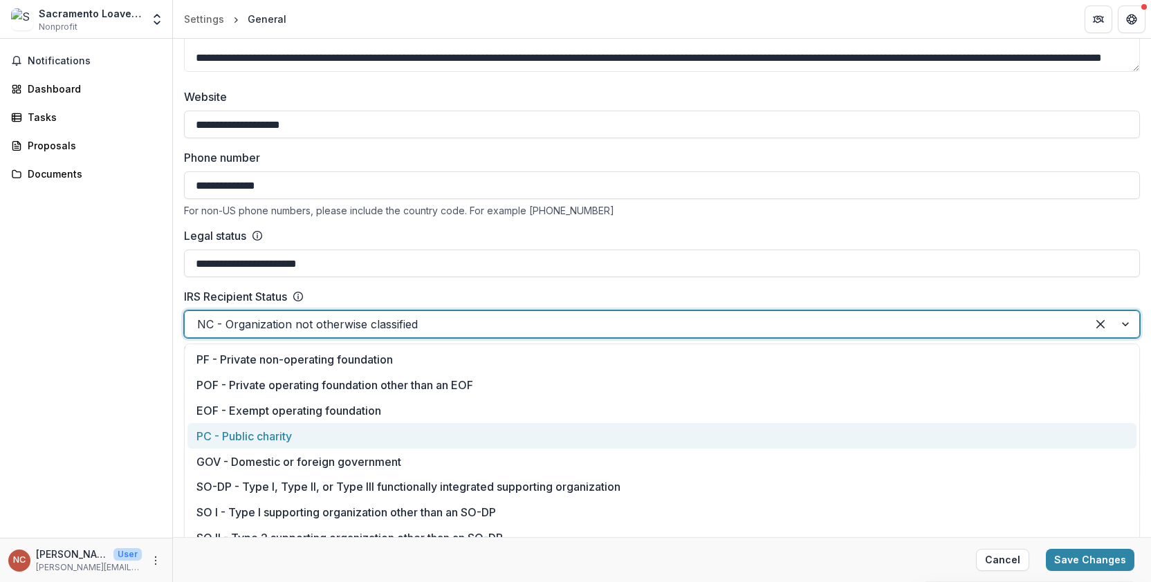
click at [340, 434] on div "PC - Public charity" at bounding box center [661, 436] width 949 height 26
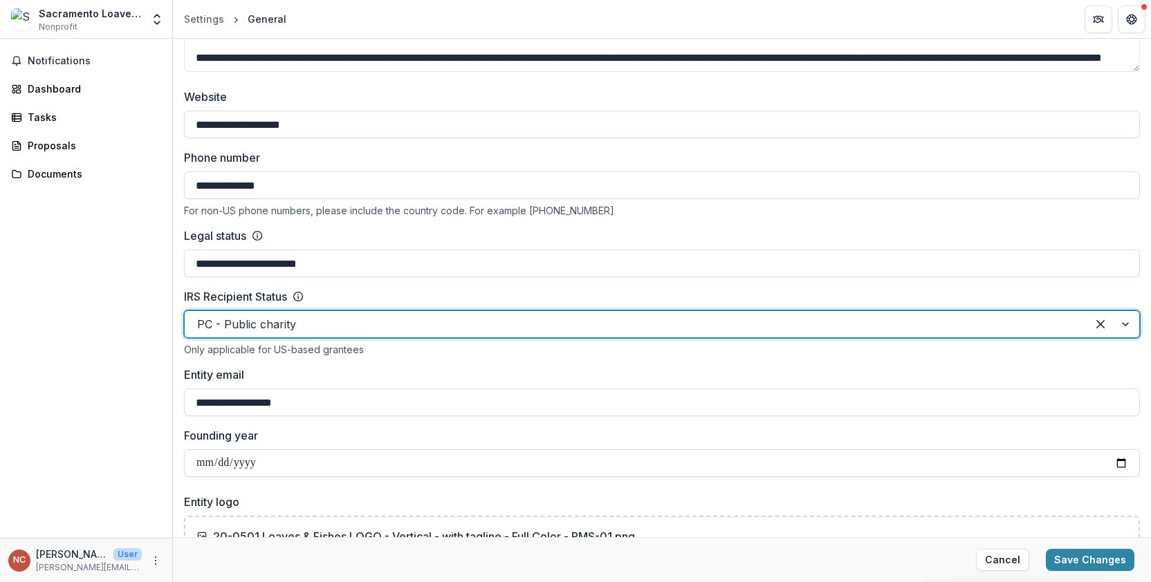
click at [555, 362] on div "**********" at bounding box center [662, 283] width 956 height 389
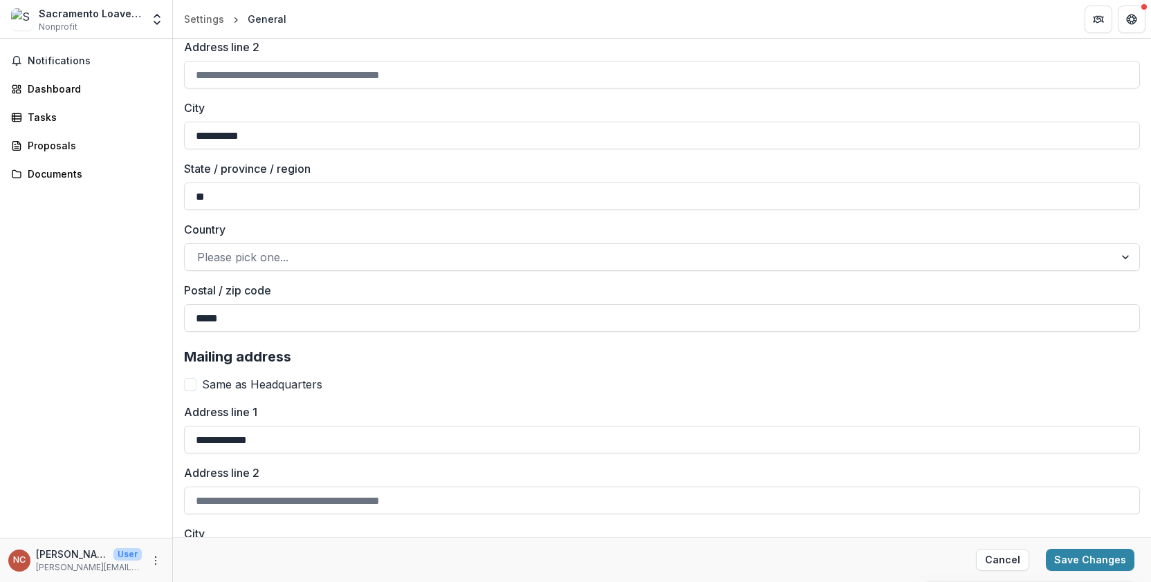
scroll to position [1245, 0]
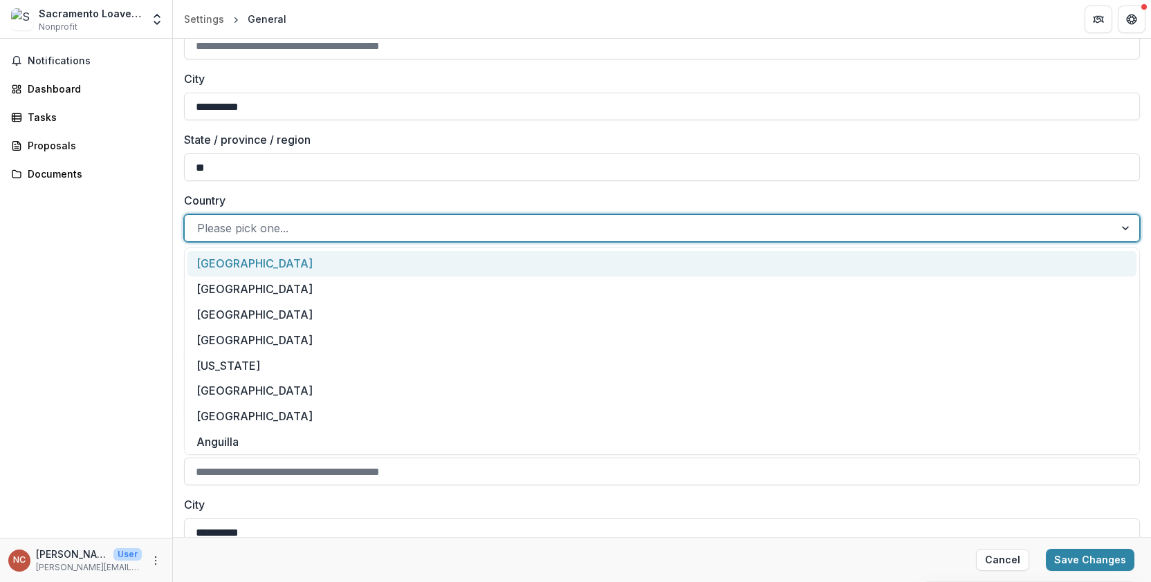
click at [323, 230] on div at bounding box center [649, 228] width 904 height 19
type input "**********"
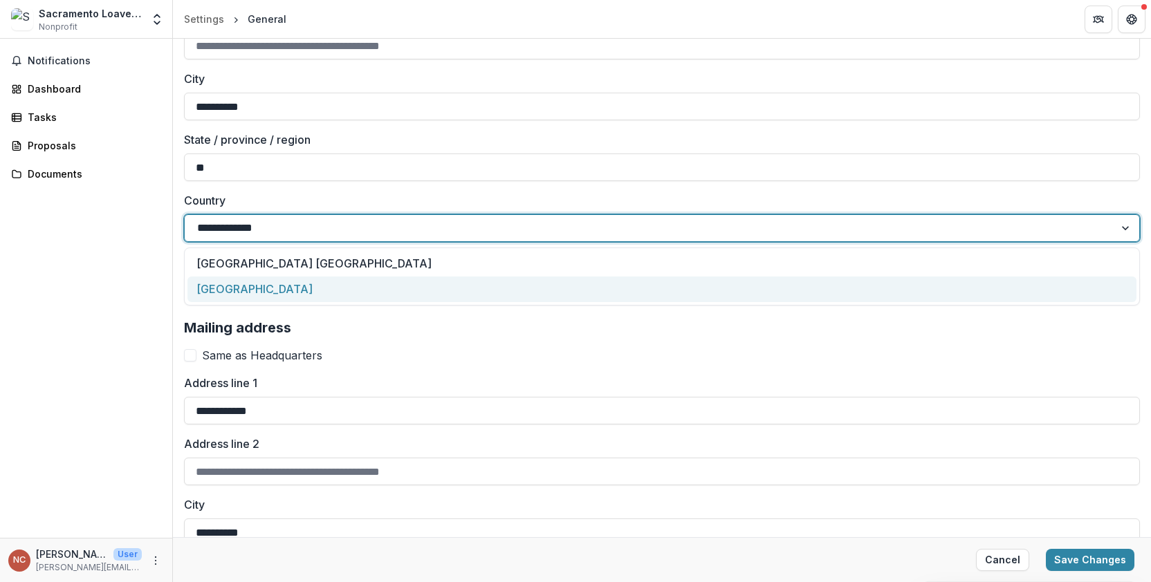
click at [322, 294] on div "[GEOGRAPHIC_DATA]" at bounding box center [661, 290] width 949 height 26
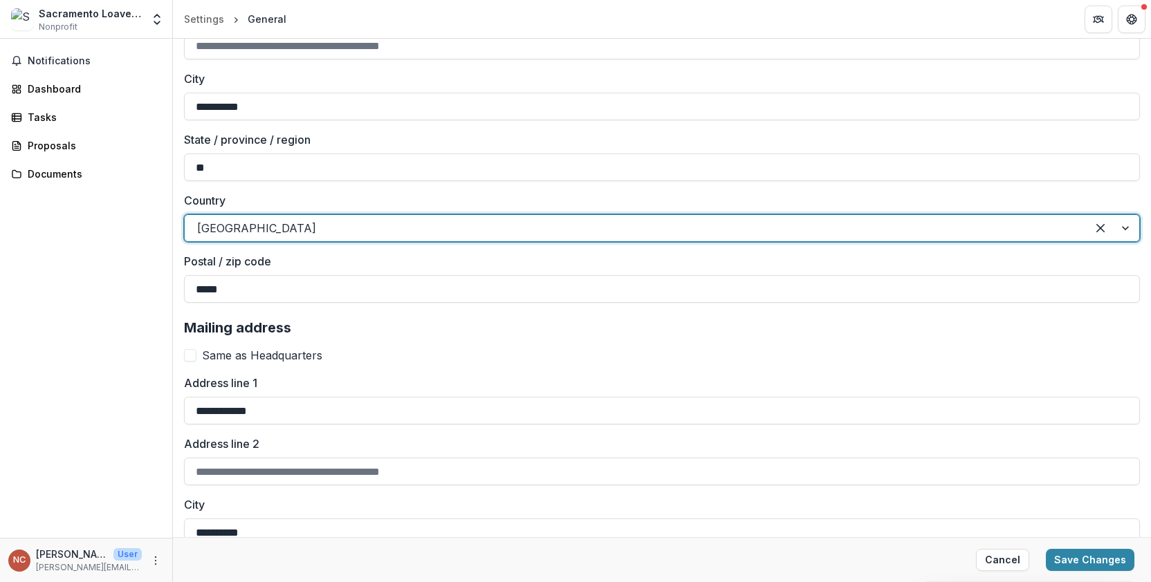
click at [564, 344] on div "**********" at bounding box center [662, 523] width 956 height 409
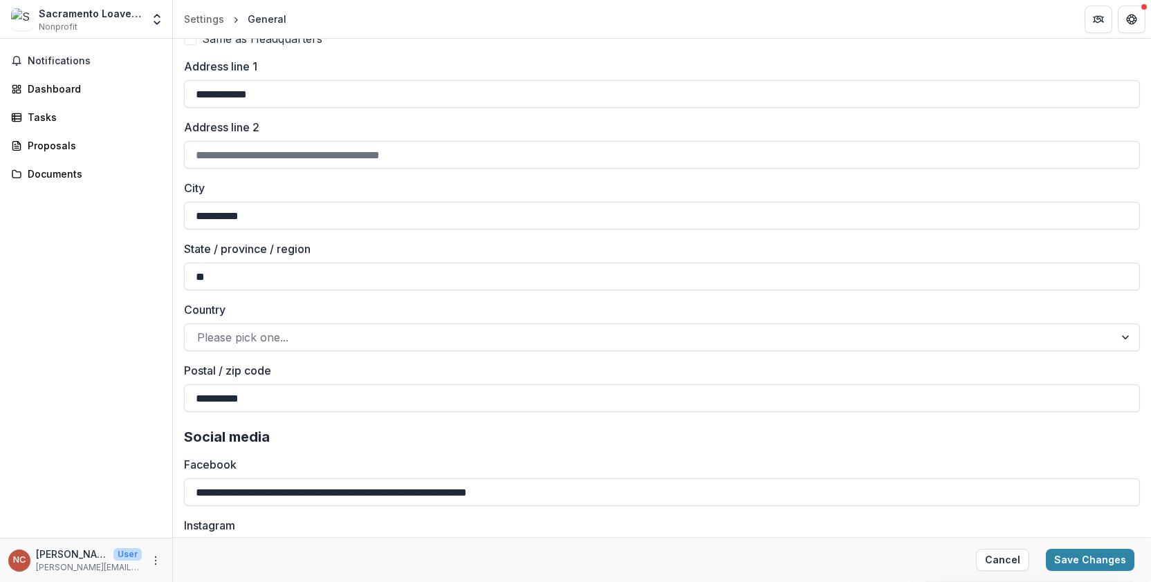
scroll to position [1590, 0]
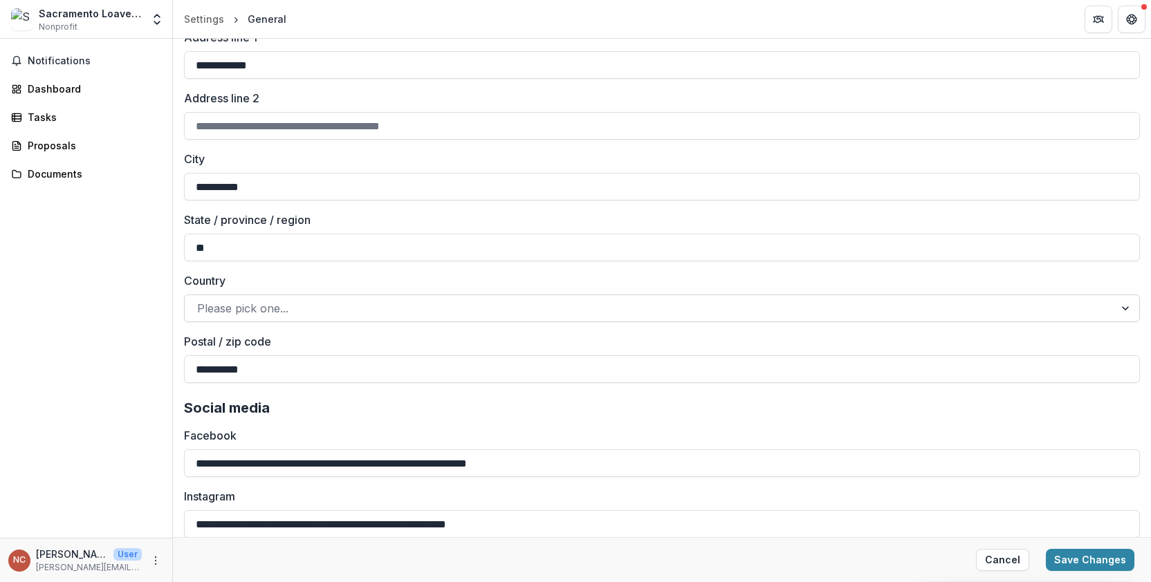
click at [549, 310] on div at bounding box center [649, 308] width 904 height 19
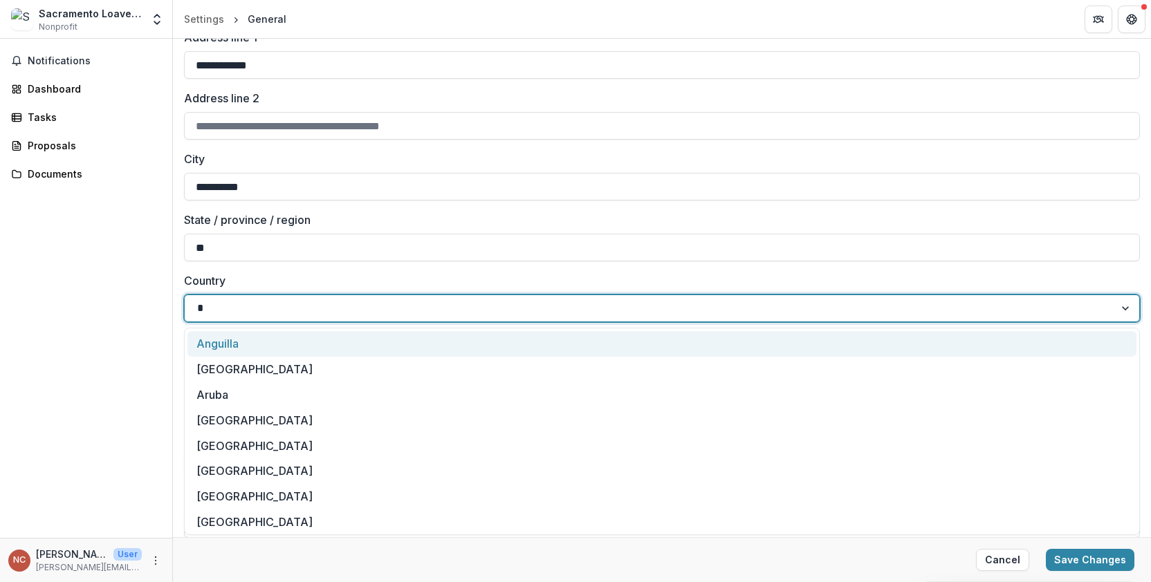
type input "**********"
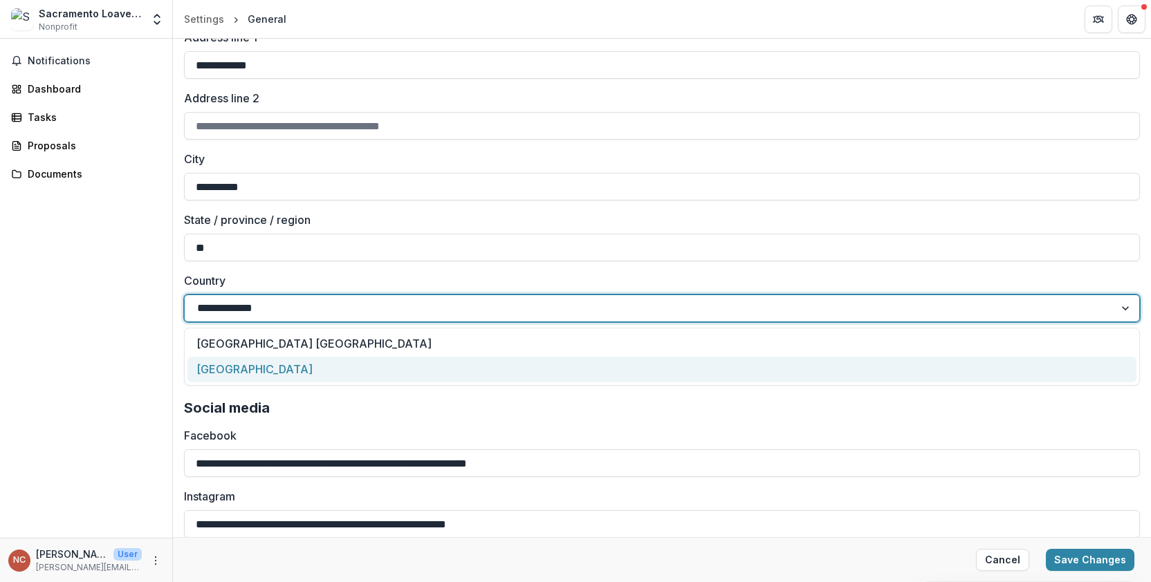
click at [284, 364] on div "[GEOGRAPHIC_DATA]" at bounding box center [661, 370] width 949 height 26
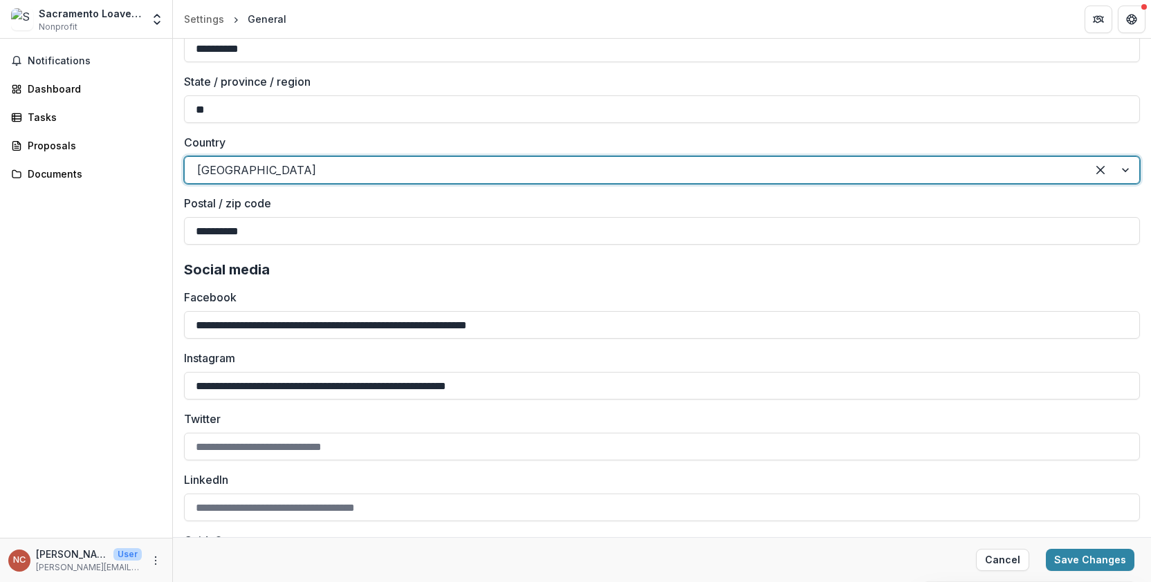
scroll to position [1785, 0]
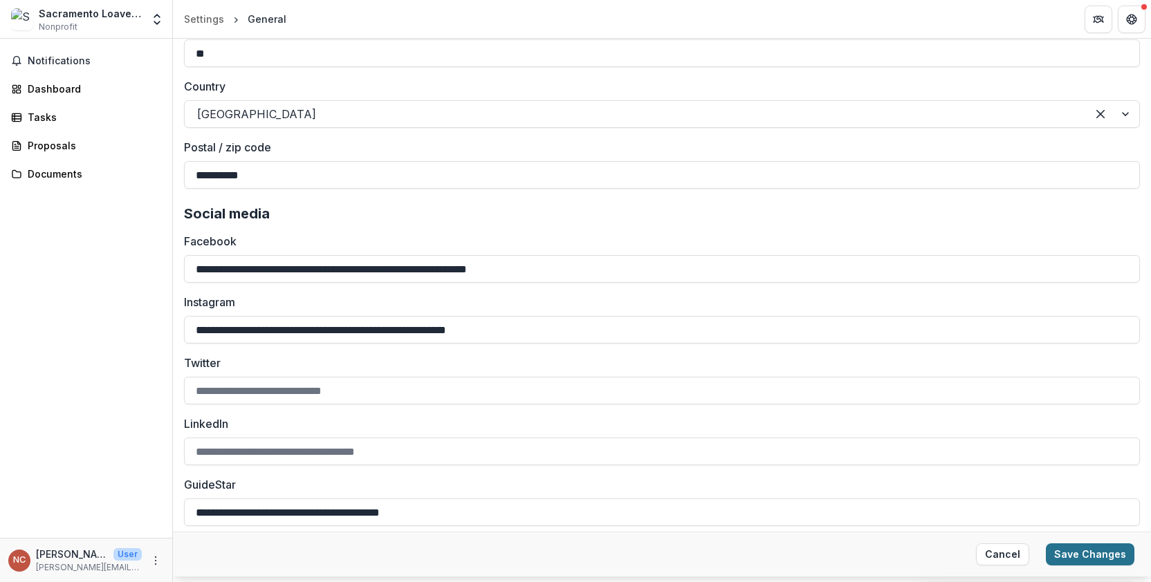
click at [1071, 559] on button "Save Changes" at bounding box center [1090, 555] width 89 height 22
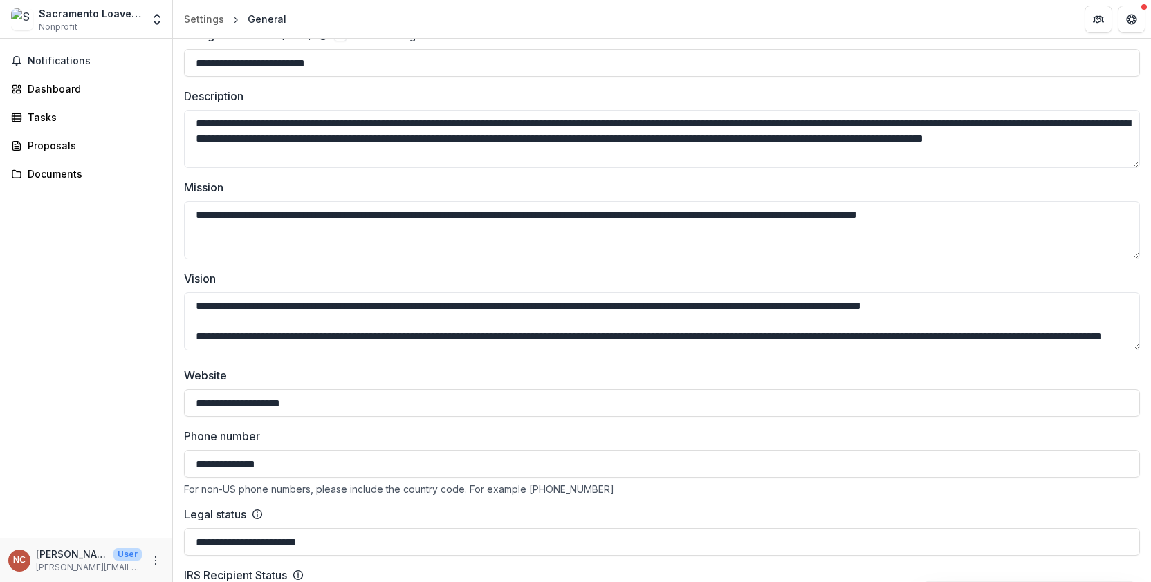
scroll to position [0, 0]
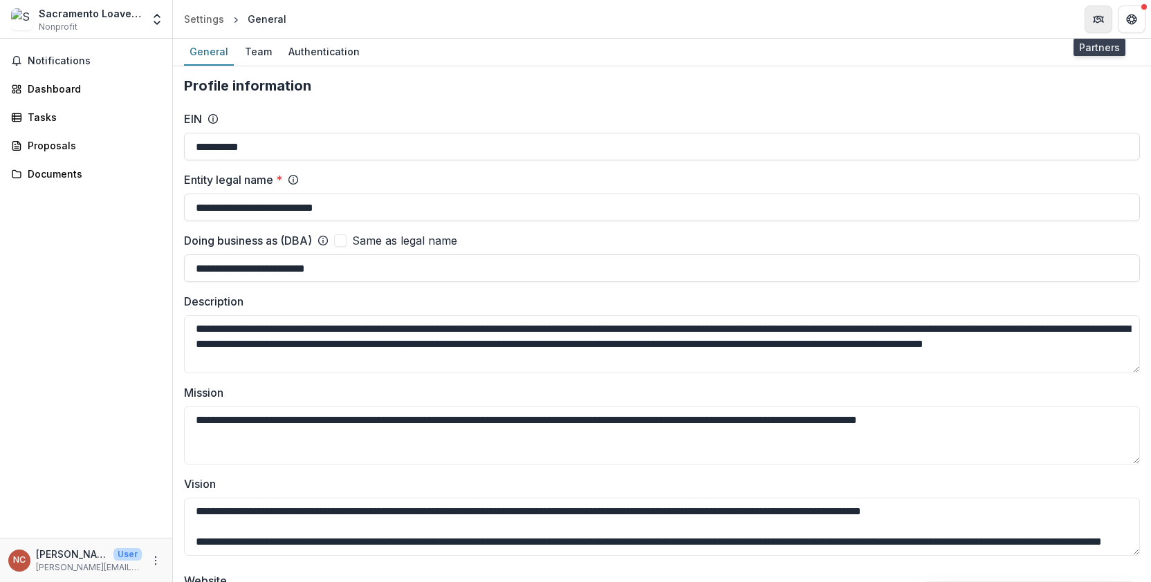
click at [1105, 21] on button "Partners" at bounding box center [1098, 20] width 28 height 28
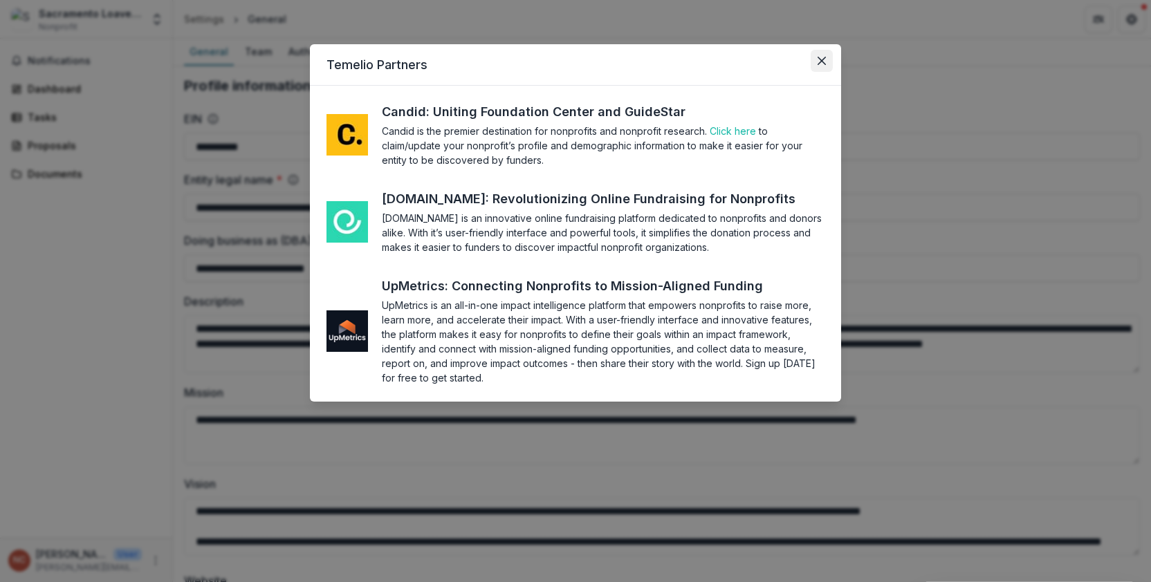
click at [818, 62] on icon "Close" at bounding box center [821, 61] width 8 height 8
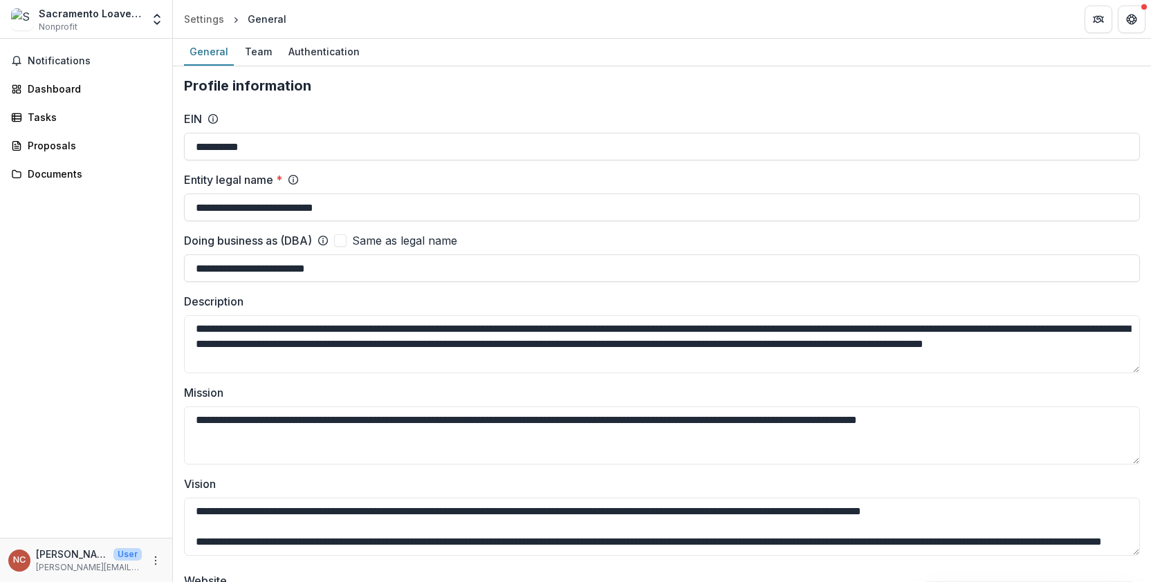
click at [27, 21] on img at bounding box center [22, 19] width 22 height 22
click at [99, 12] on div "Sacramento Loaves And Fishes" at bounding box center [90, 13] width 103 height 15
click at [50, 112] on div "Tasks" at bounding box center [92, 117] width 128 height 15
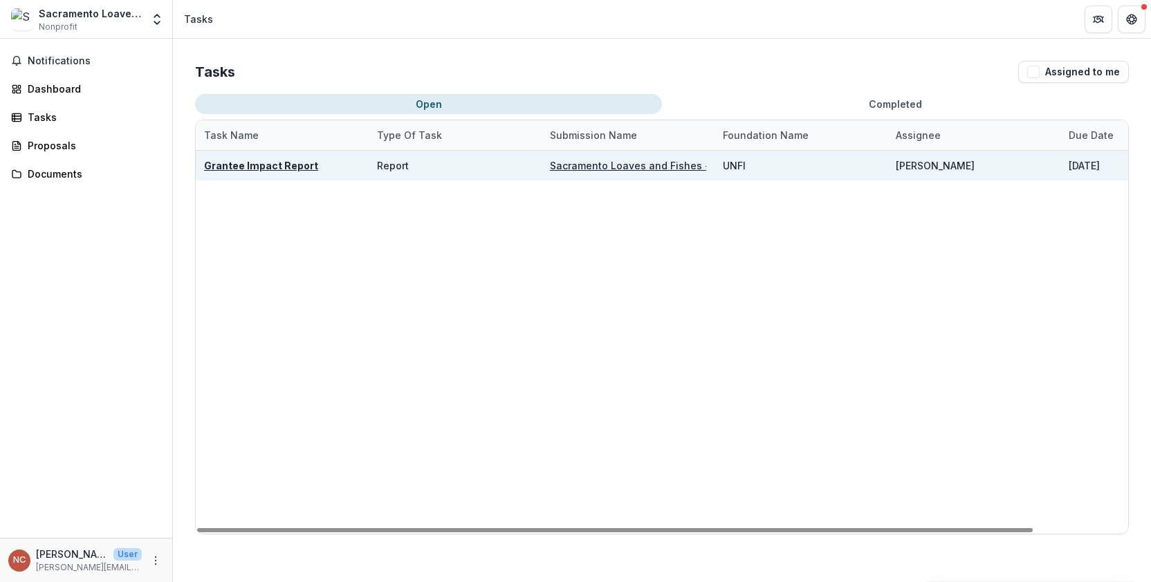
click at [295, 165] on u "Grantee Impact Report" at bounding box center [261, 166] width 114 height 12
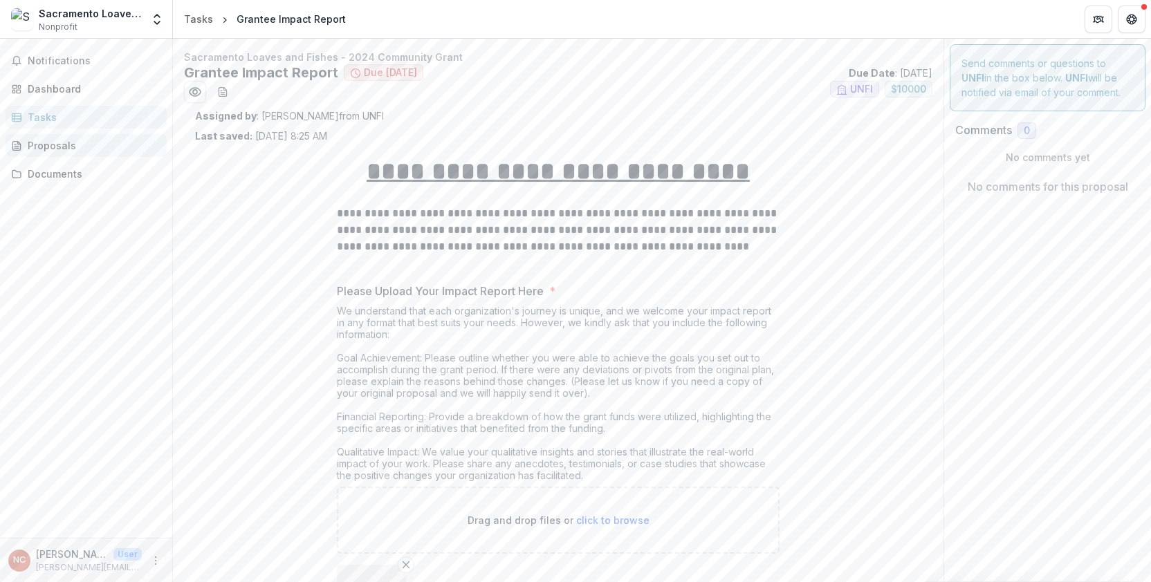
click at [44, 147] on div "Proposals" at bounding box center [92, 145] width 128 height 15
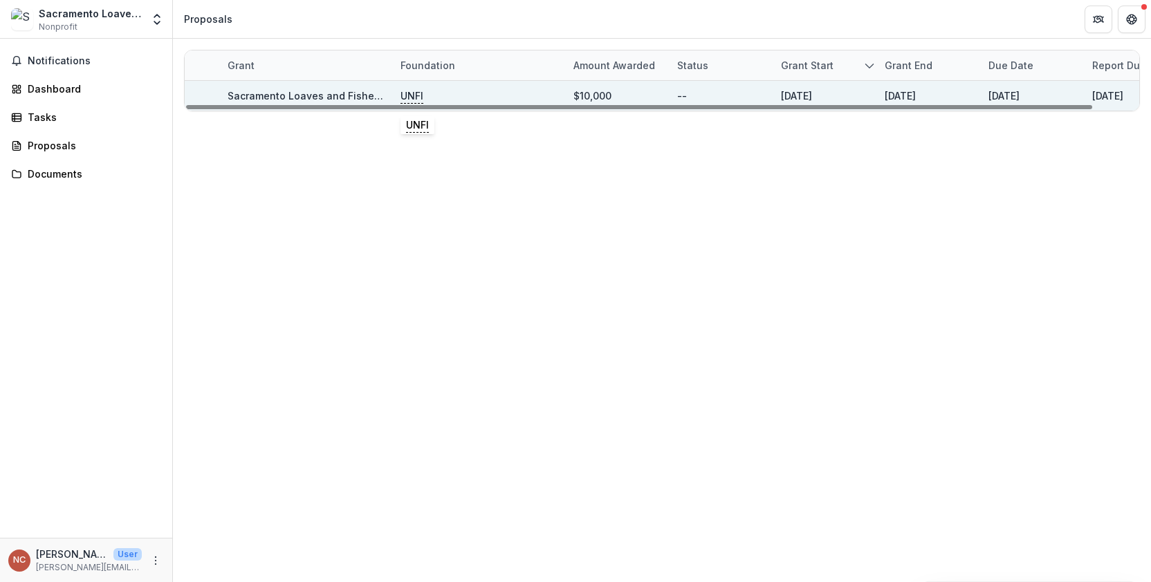
click at [412, 98] on p "UNFI" at bounding box center [411, 96] width 23 height 15
click at [321, 94] on link "Sacramento Loaves and Fishes - 2024 Community Grant" at bounding box center [365, 96] width 275 height 12
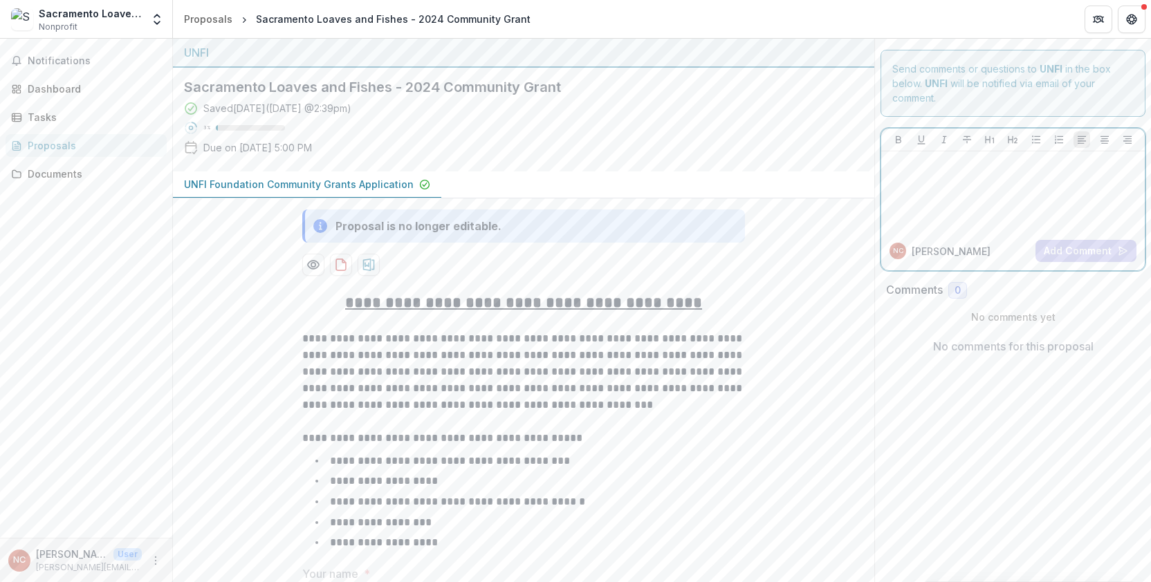
click at [906, 163] on p at bounding box center [1013, 164] width 252 height 15
click at [48, 121] on div "Tasks" at bounding box center [92, 117] width 128 height 15
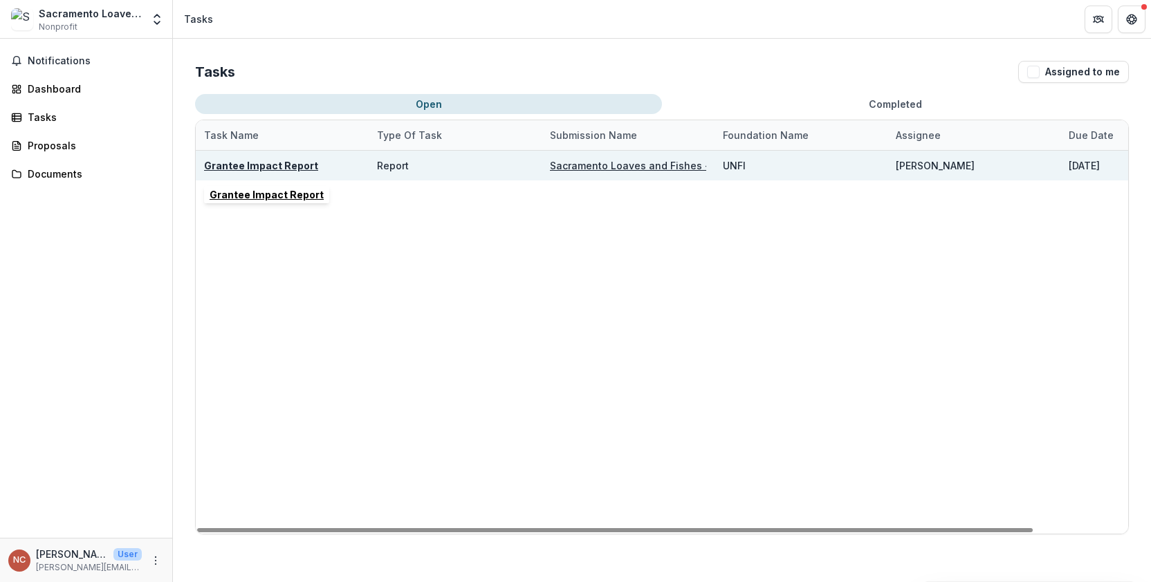
click at [237, 163] on u "Grantee Impact Report" at bounding box center [261, 166] width 114 height 12
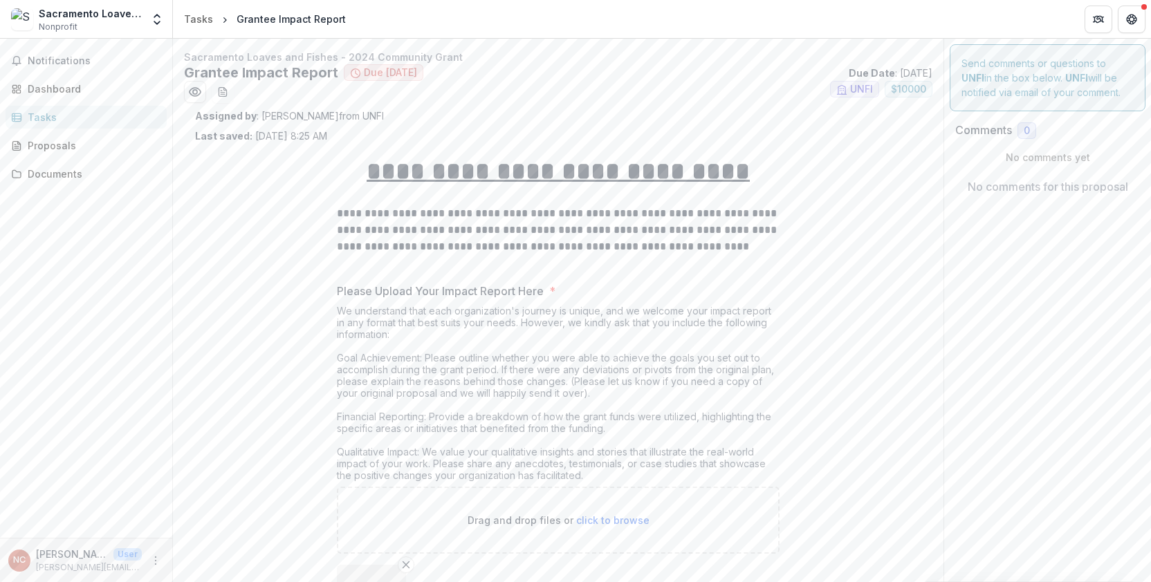
click at [981, 158] on p "No comments yet" at bounding box center [1047, 157] width 185 height 15
click at [1037, 158] on p "No comments yet" at bounding box center [1047, 157] width 185 height 15
click at [978, 158] on p "No comments yet" at bounding box center [1047, 157] width 185 height 15
click at [850, 93] on span "UNFI" at bounding box center [861, 90] width 23 height 12
click at [900, 89] on span "$ 10000" at bounding box center [908, 90] width 35 height 12
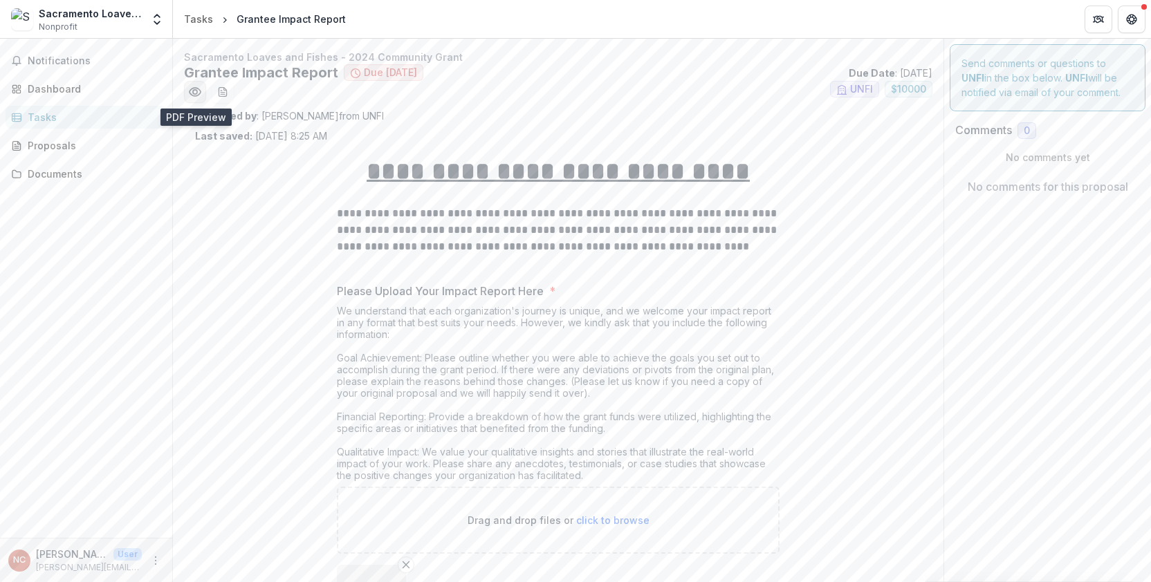
click at [195, 93] on icon "Preview e4d4041e-d9e3-48be-aabc-1238780cfcb1.pdf" at bounding box center [195, 92] width 14 height 14
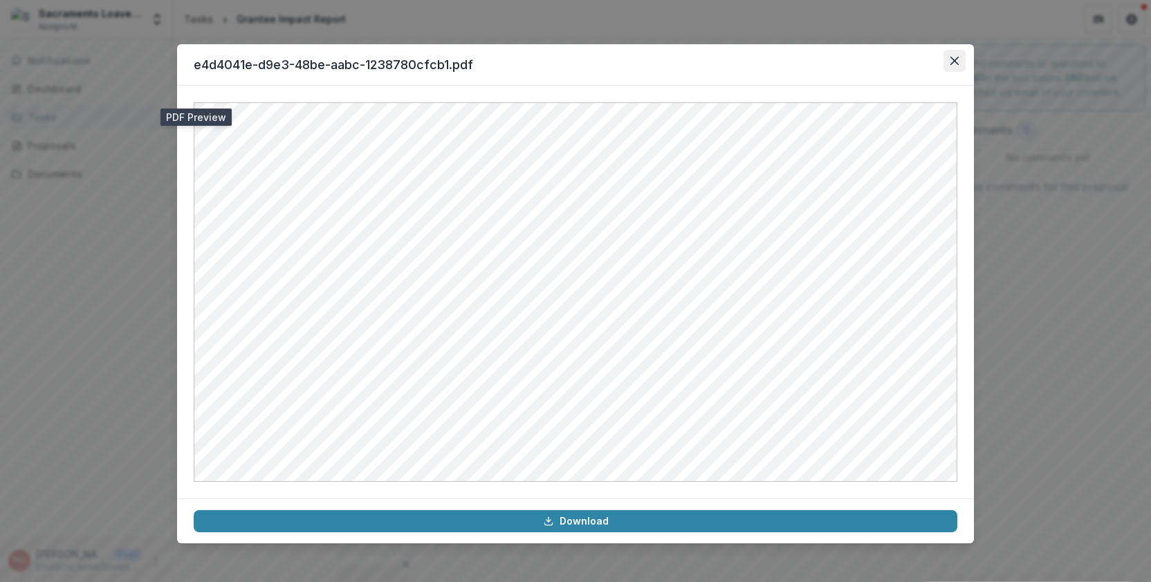
click at [949, 56] on button "Close" at bounding box center [954, 61] width 22 height 22
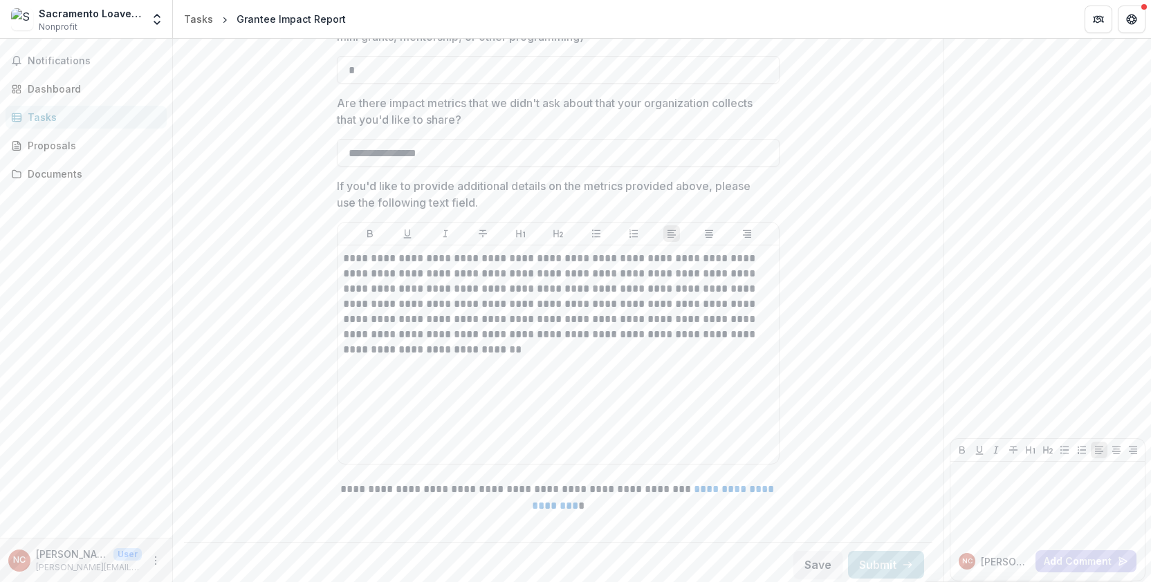
scroll to position [1734, 0]
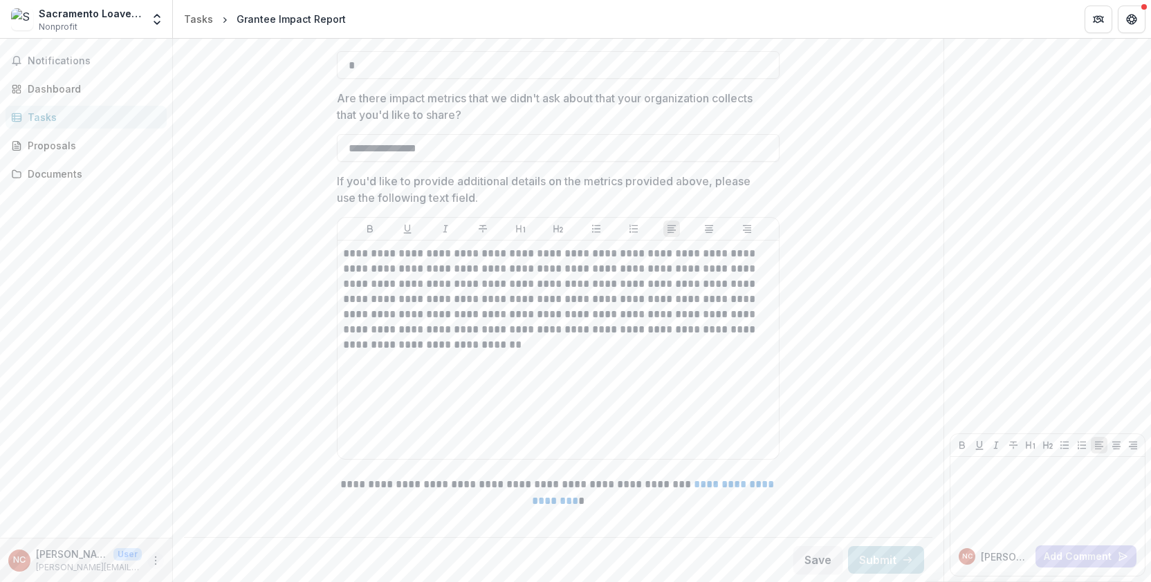
click at [154, 560] on icon "More" at bounding box center [155, 560] width 11 height 11
click at [232, 530] on link "Settings" at bounding box center [247, 531] width 148 height 23
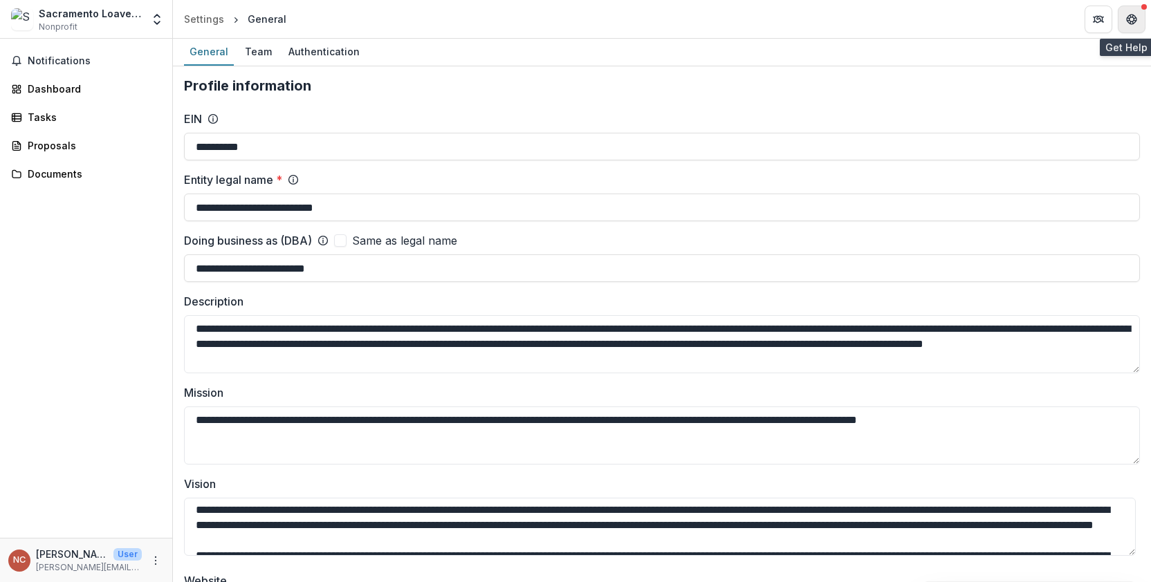
click at [1136, 12] on button "Get Help" at bounding box center [1131, 20] width 28 height 28
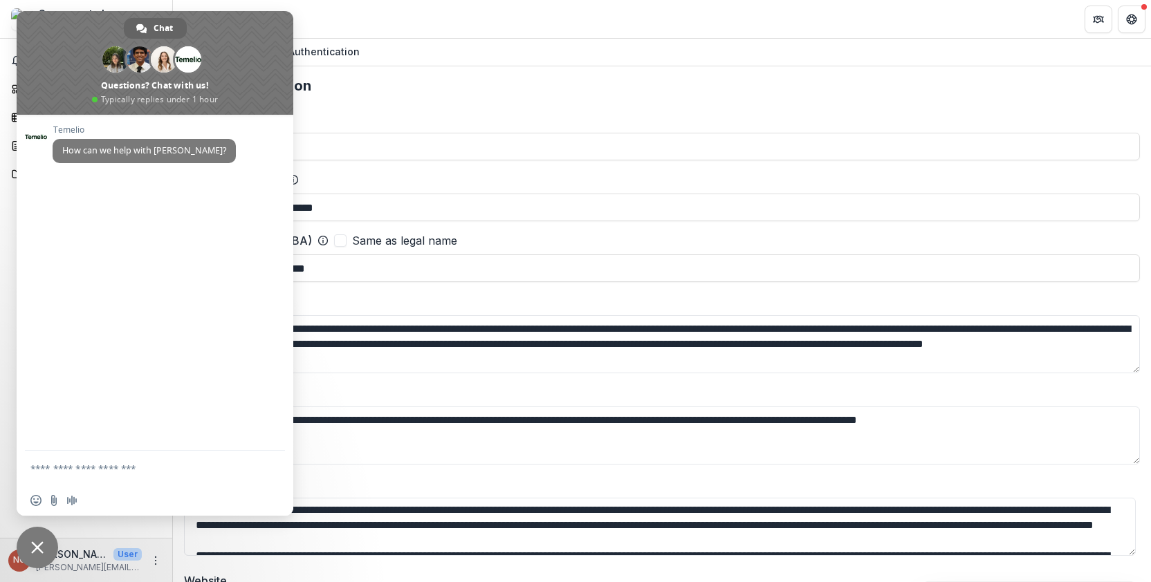
click at [111, 467] on textarea "Compose your message..." at bounding box center [140, 468] width 221 height 35
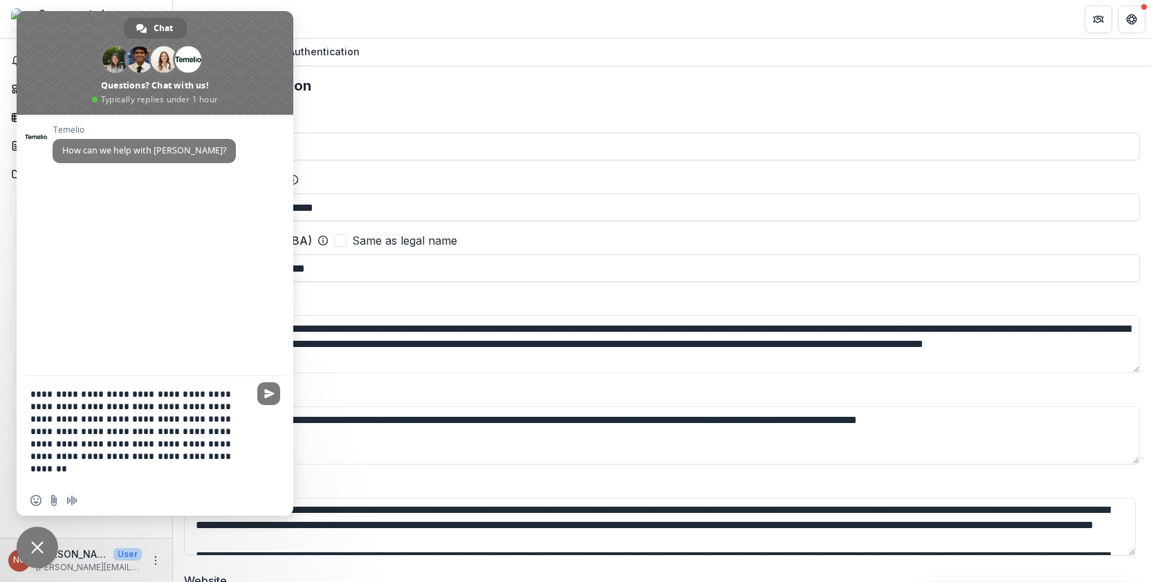
type textarea "**********"
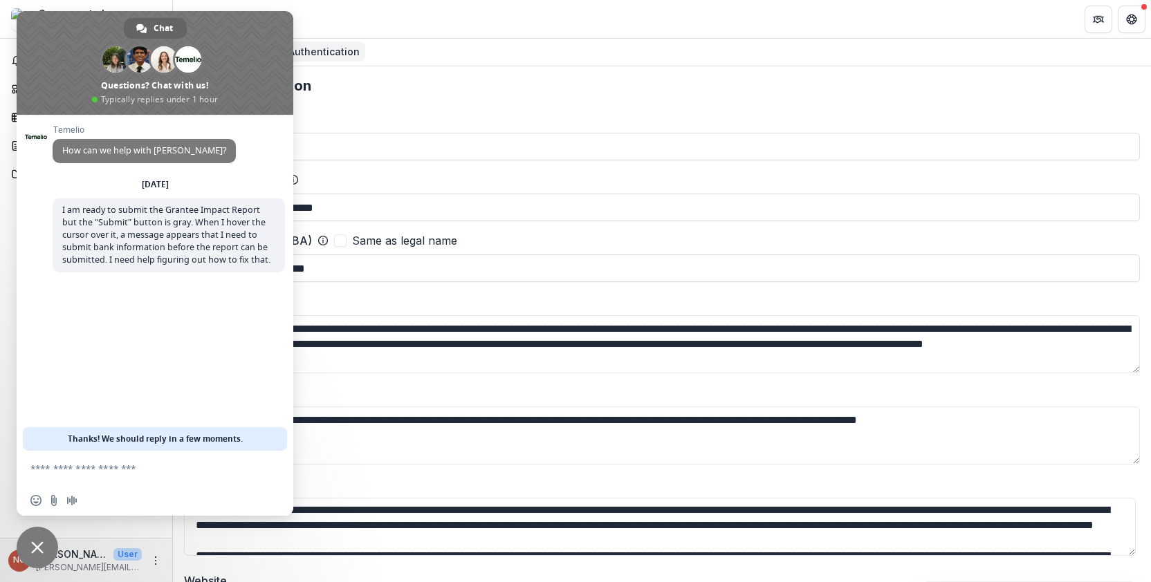
drag, startPoint x: 233, startPoint y: 50, endPoint x: 353, endPoint y: 52, distance: 120.3
click at [353, 52] on body "**********" at bounding box center [575, 291] width 1151 height 582
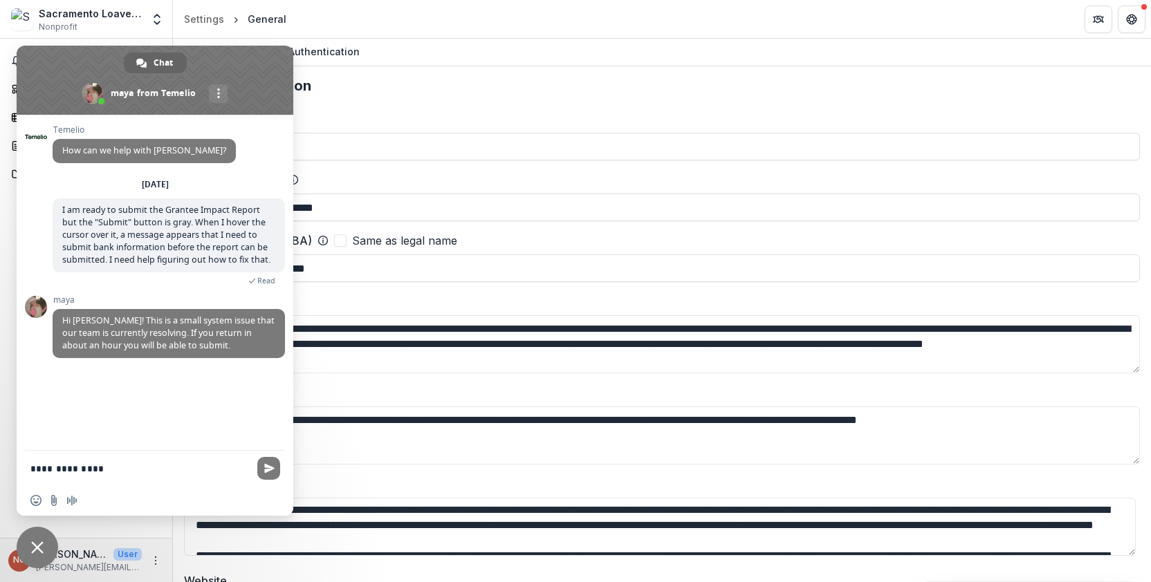
type textarea "**********"
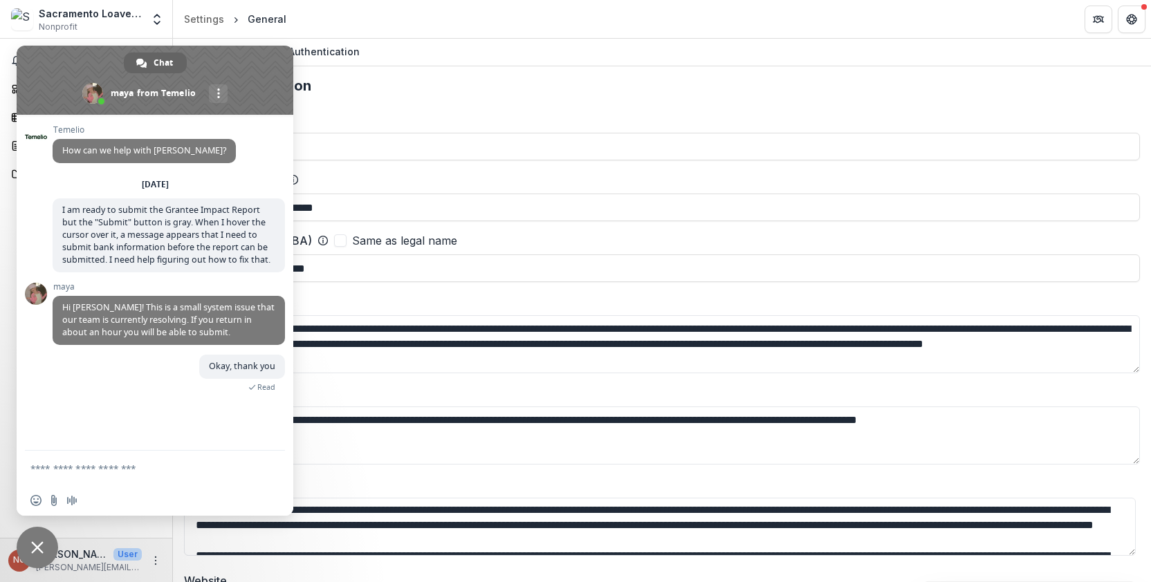
click at [33, 544] on span "Close chat" at bounding box center [37, 547] width 12 height 12
